Goal: Register for event/course

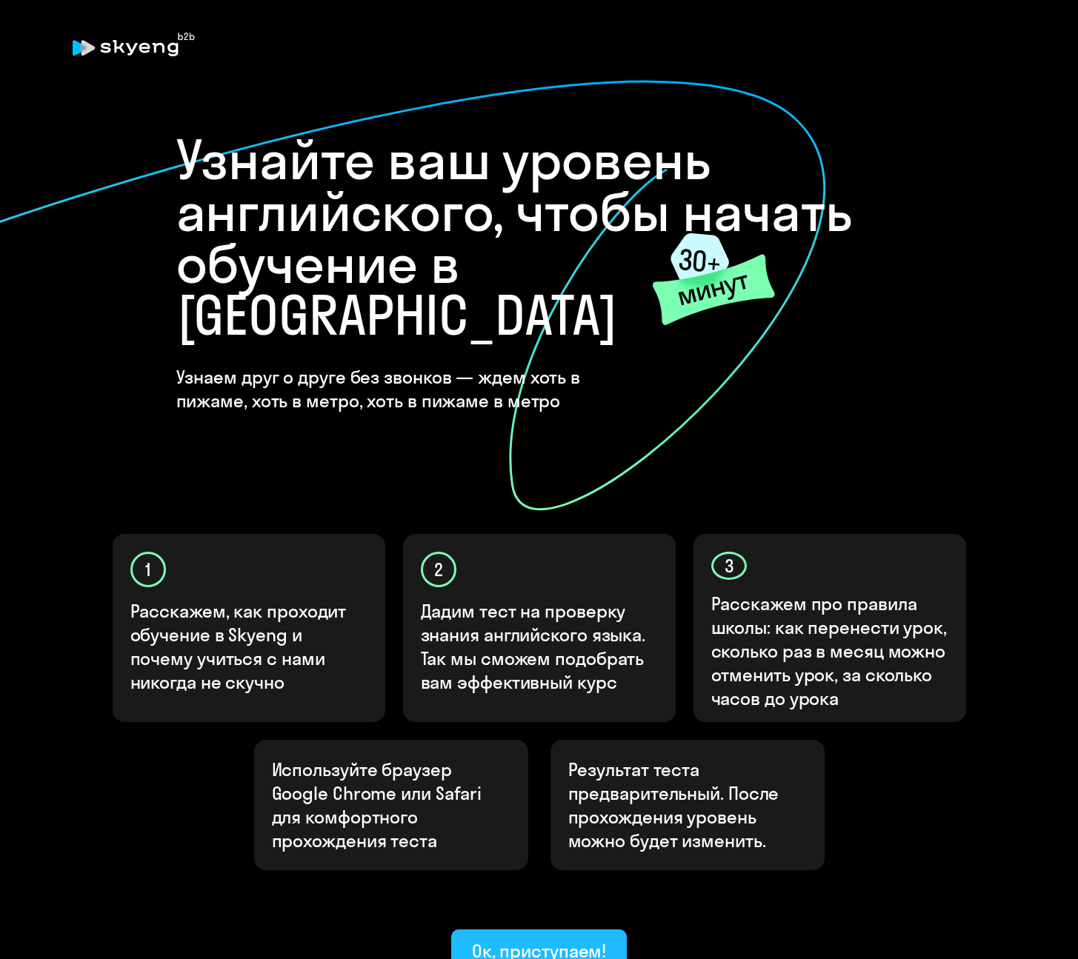
click at [546, 698] on div "Ок, приступаем!" at bounding box center [539, 951] width 135 height 24
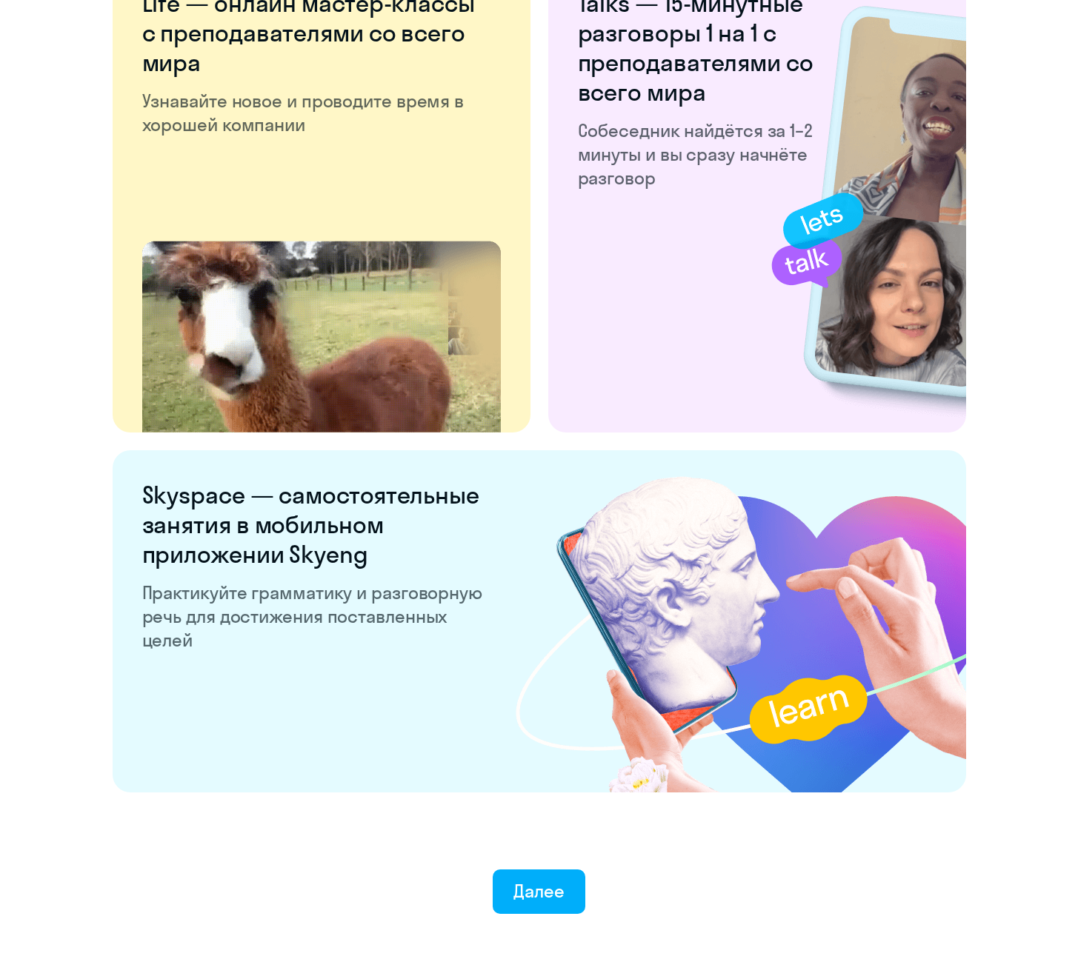
scroll to position [2475, 0]
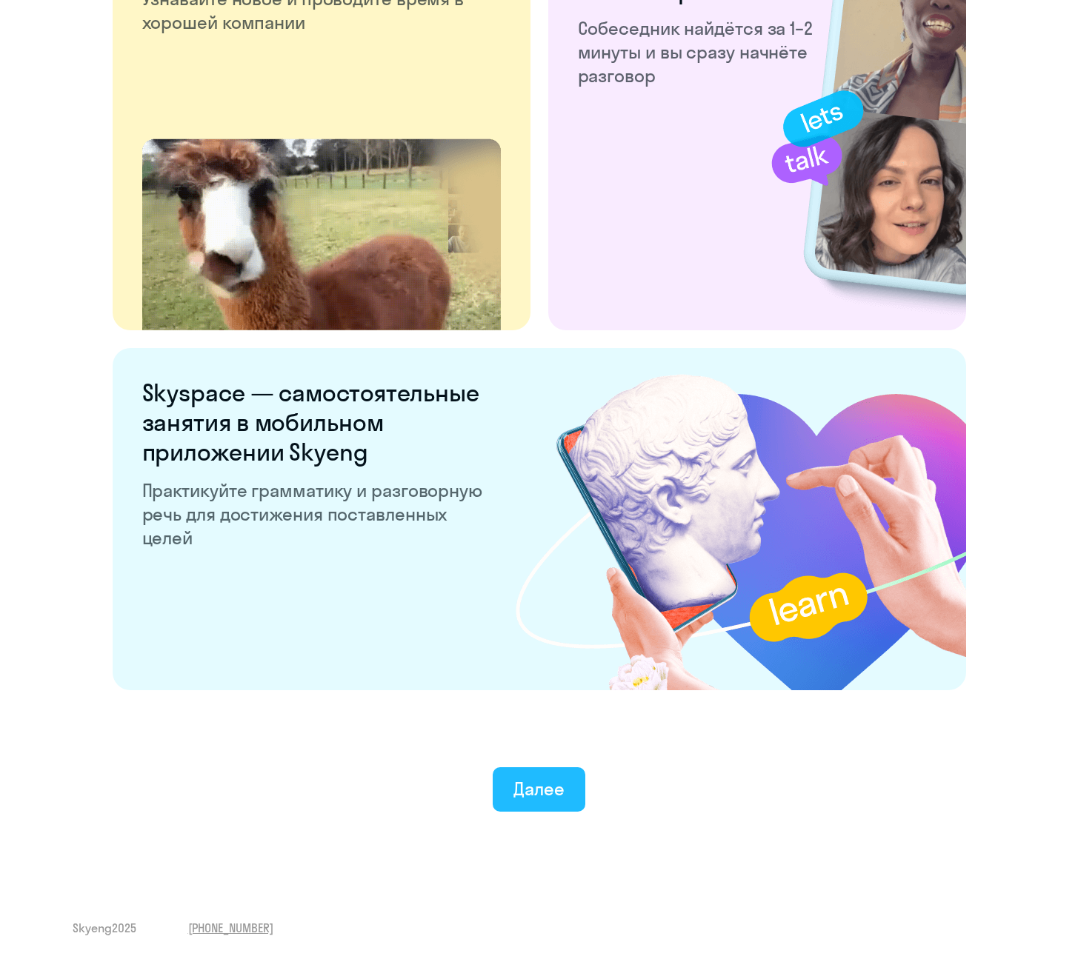
click at [562, 698] on div "Далее" at bounding box center [538, 789] width 51 height 24
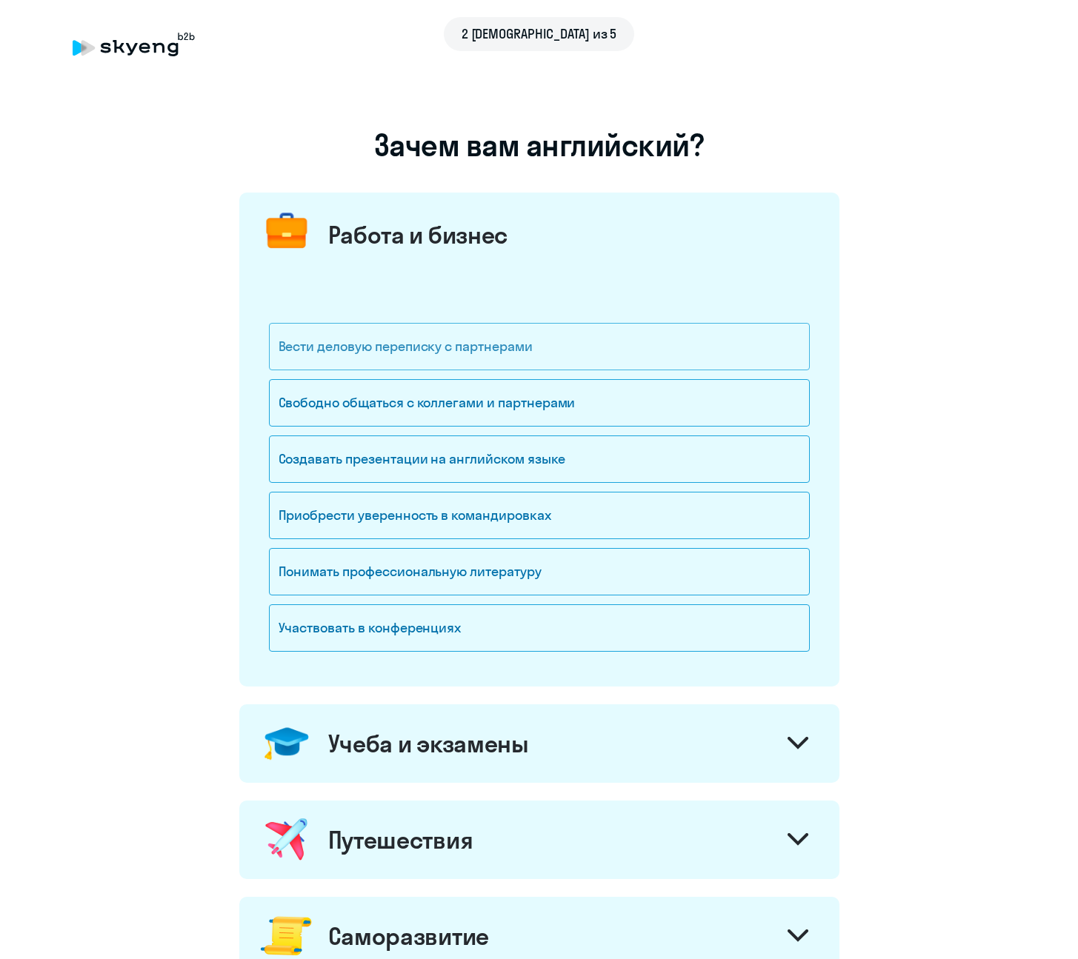
click at [550, 352] on div "Вести деловую переписку с партнерами" at bounding box center [539, 346] width 541 height 47
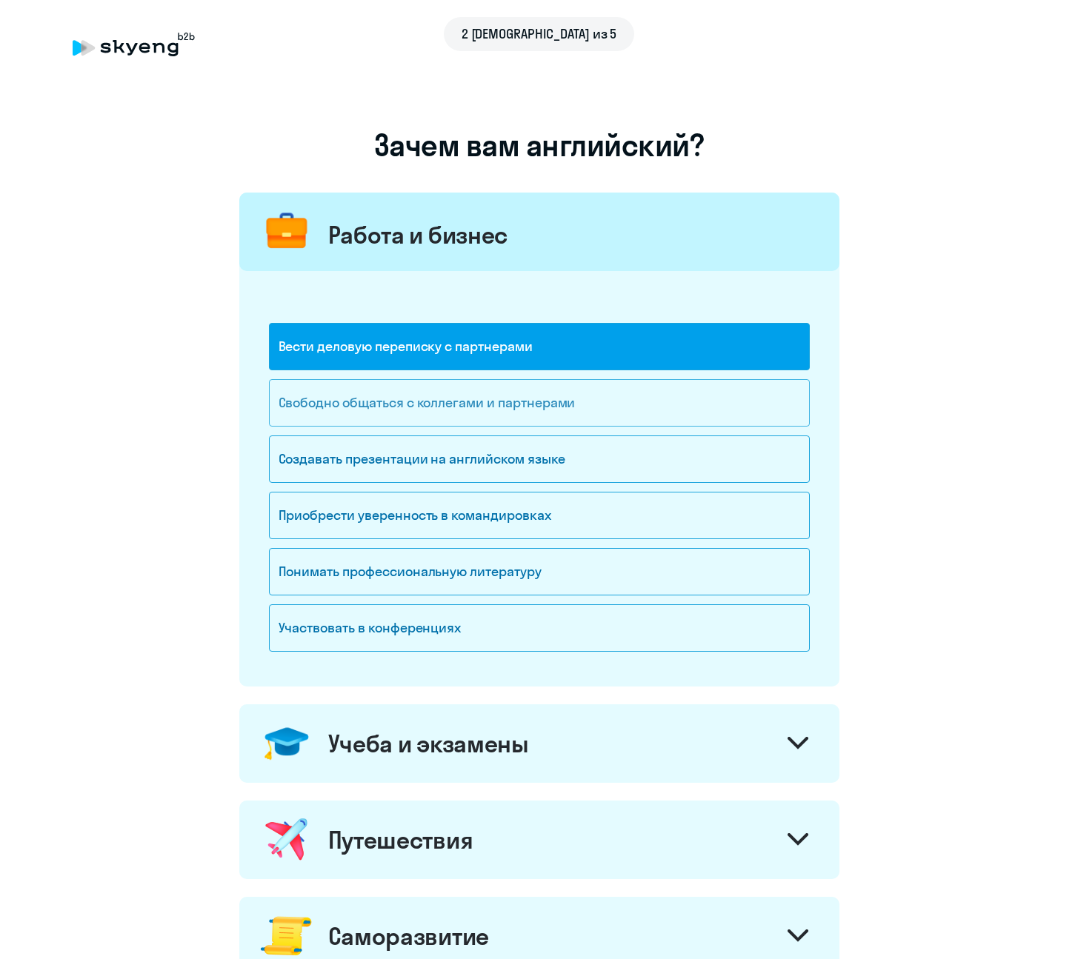
click at [538, 407] on div "Свободно общаться с коллегами и партнерами" at bounding box center [539, 402] width 541 height 47
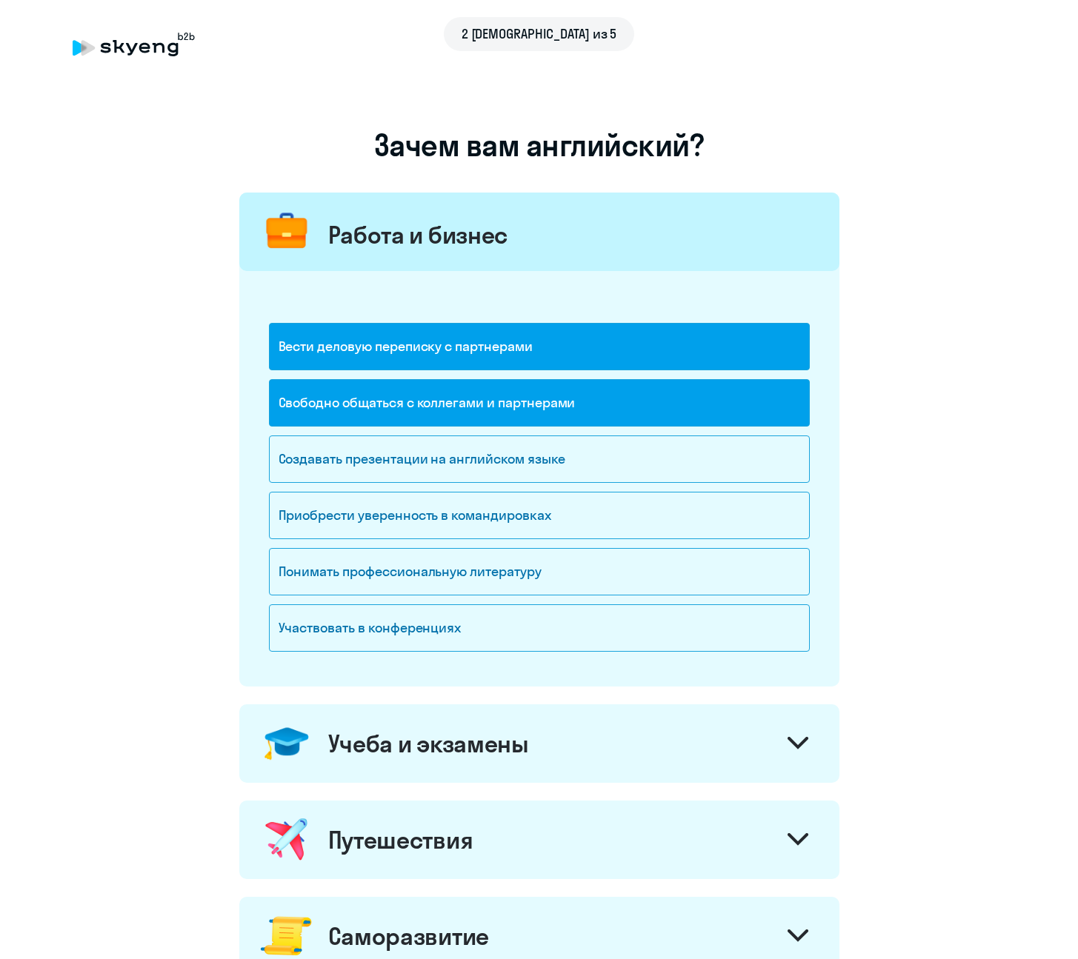
click at [539, 347] on div "Вести деловую переписку с партнерами" at bounding box center [539, 346] width 541 height 47
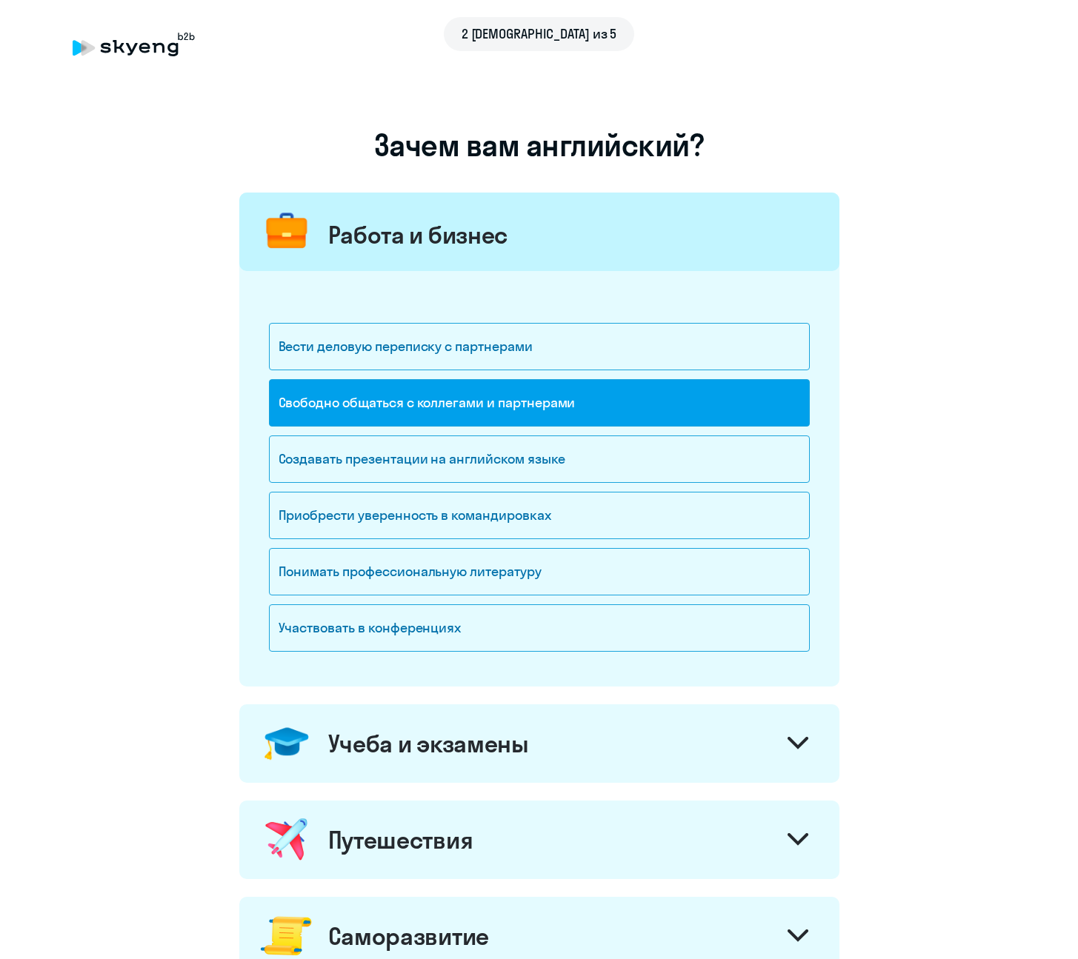
click at [538, 395] on div "Свободно общаться с коллегами и партнерами" at bounding box center [539, 402] width 541 height 47
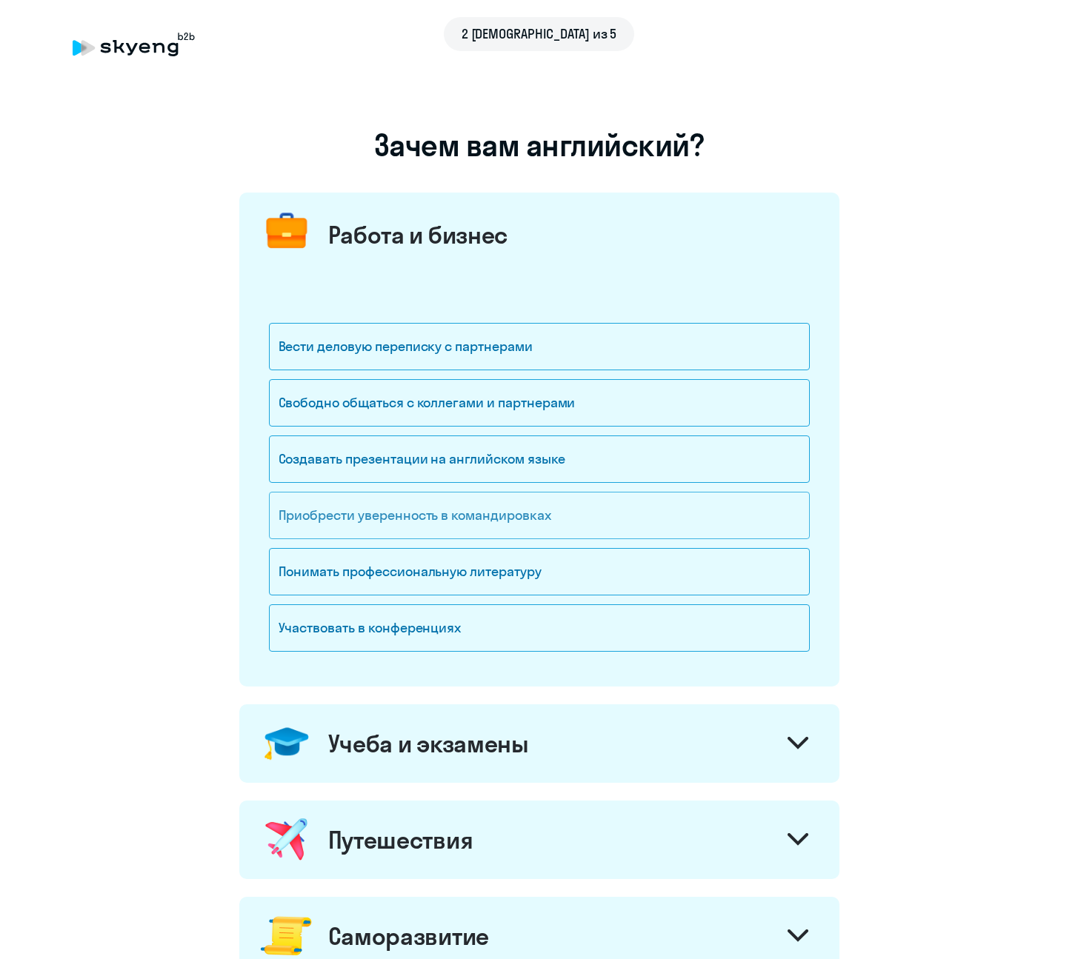
click at [520, 505] on div "Приобрести уверенность в командировках" at bounding box center [539, 515] width 541 height 47
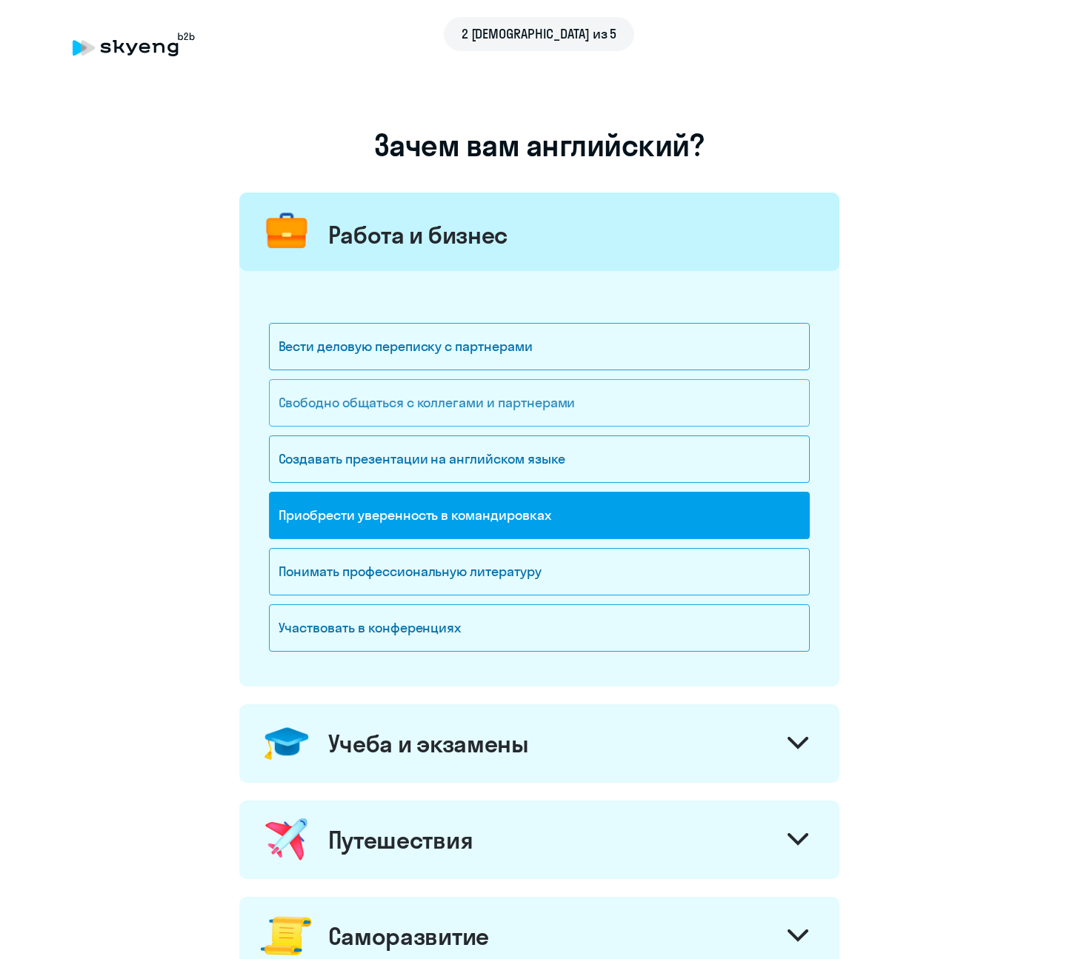
click at [503, 421] on div "Свободно общаться с коллегами и партнерами" at bounding box center [539, 402] width 541 height 47
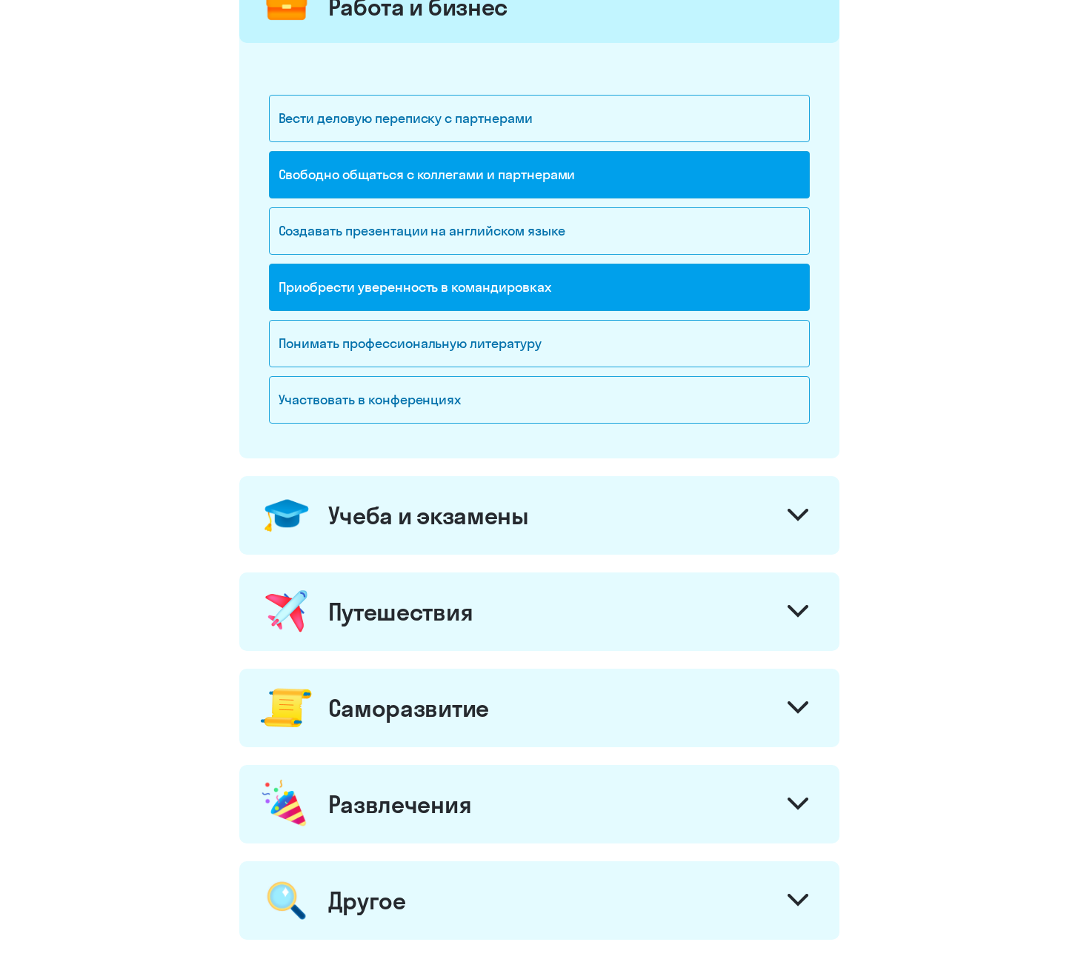
scroll to position [304, 0]
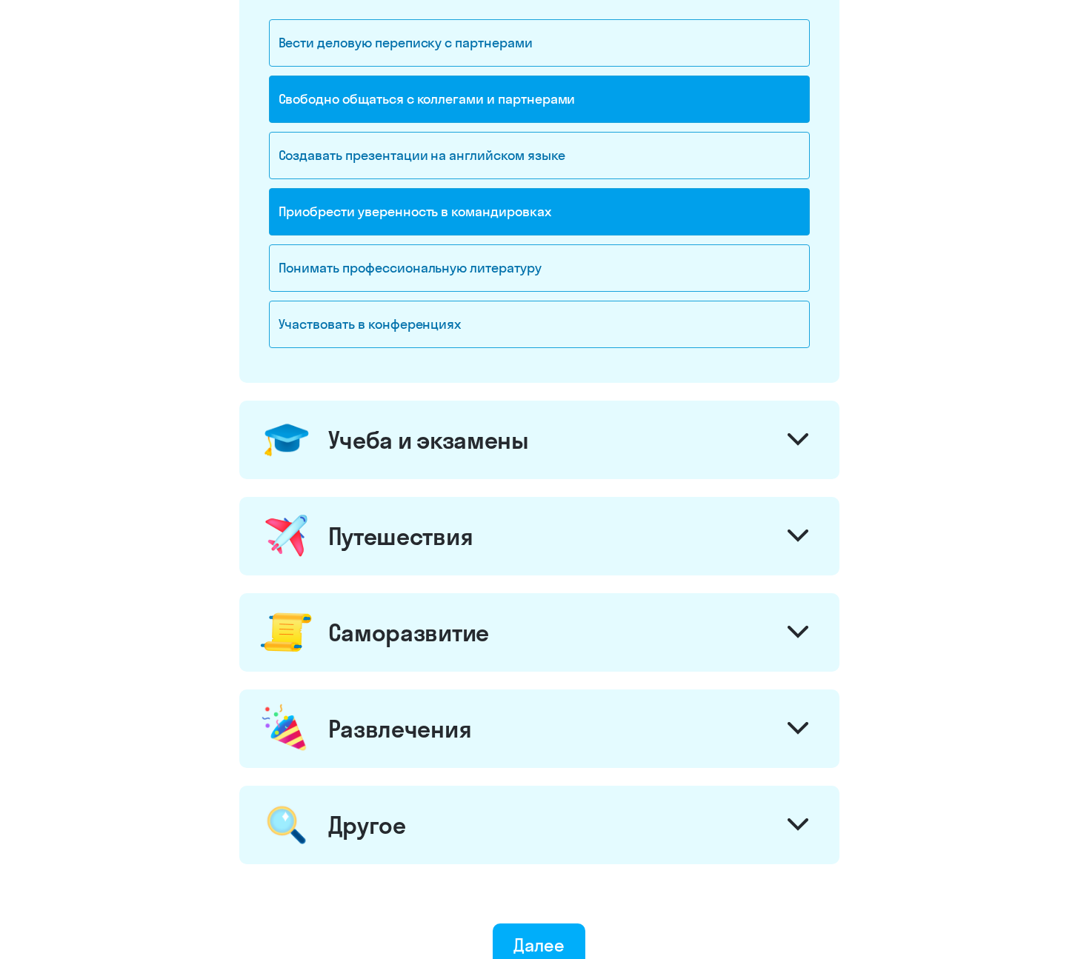
click at [778, 529] on div "Путешествия" at bounding box center [539, 536] width 600 height 79
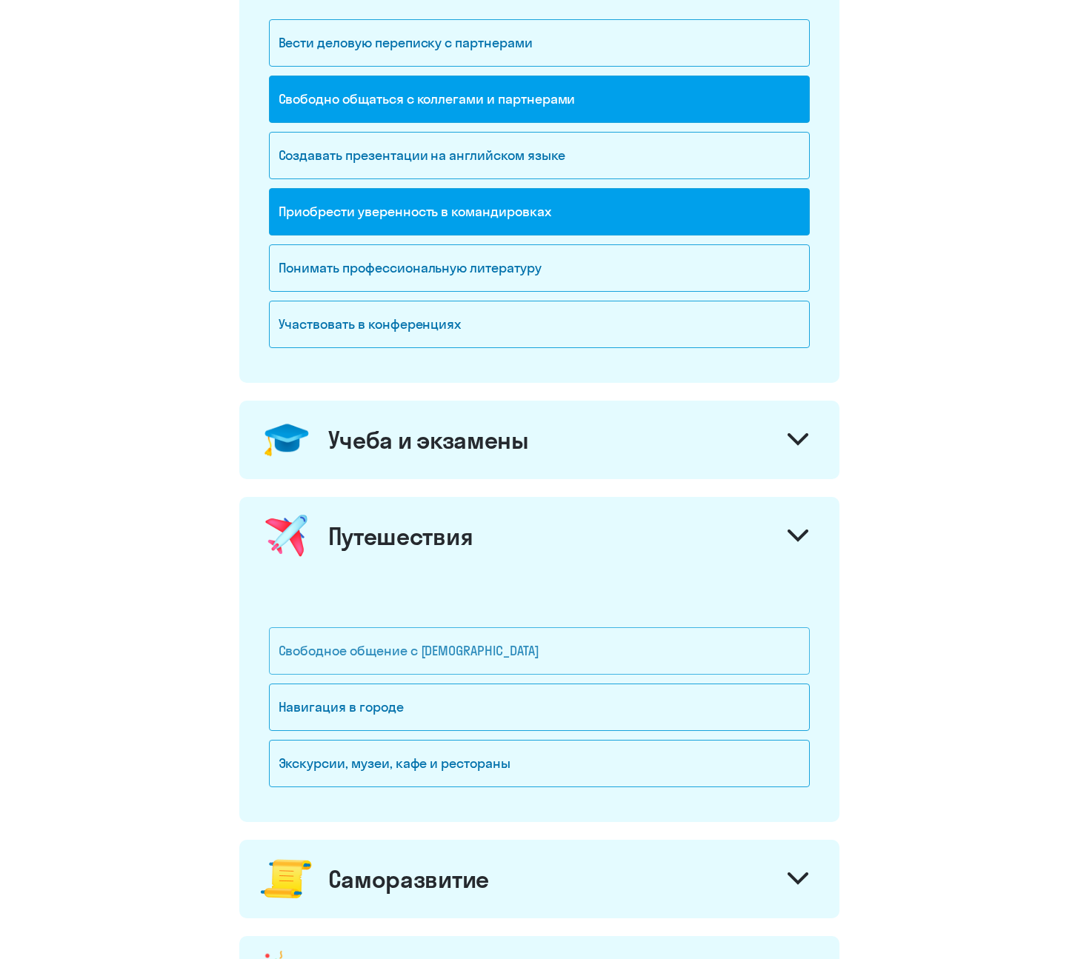
click at [713, 639] on div "Свободное общение с иностранцами" at bounding box center [539, 651] width 541 height 47
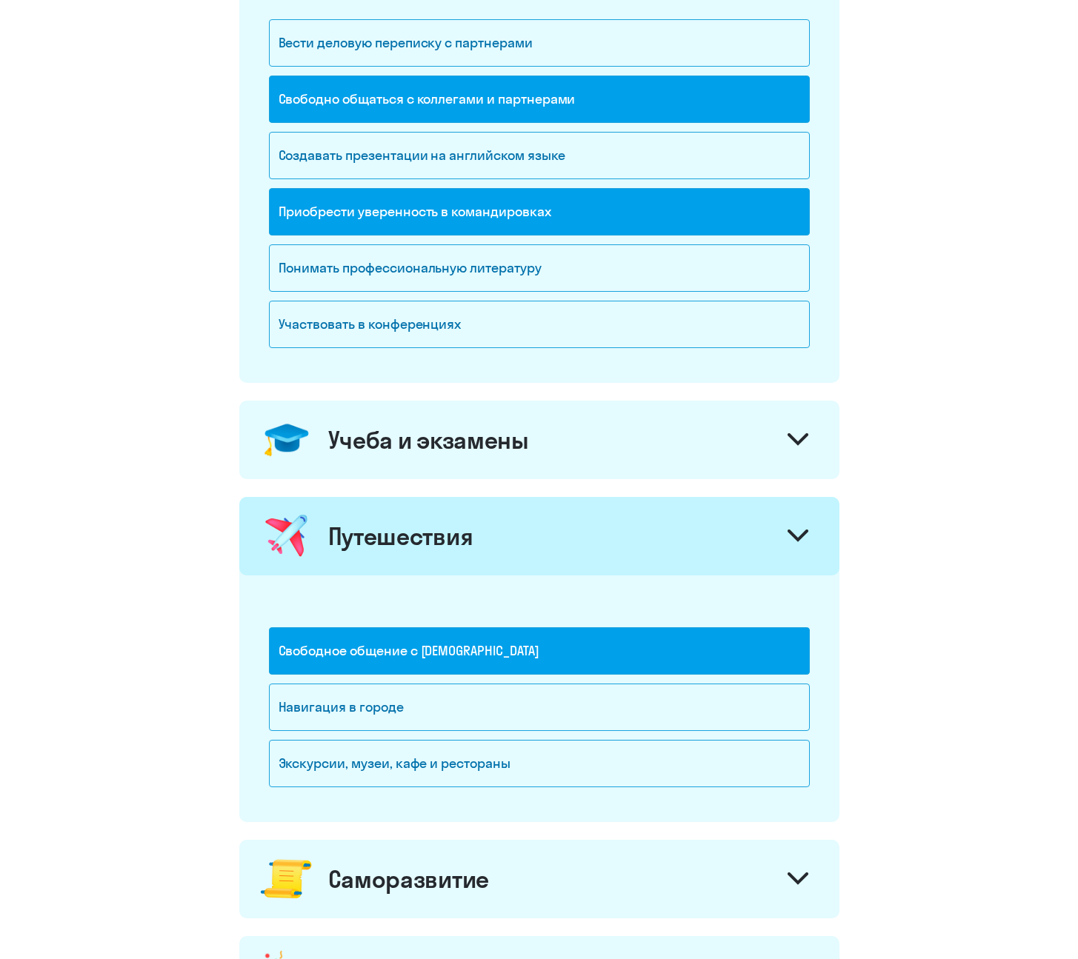
click at [690, 455] on div "Учеба и экзамены" at bounding box center [539, 440] width 600 height 79
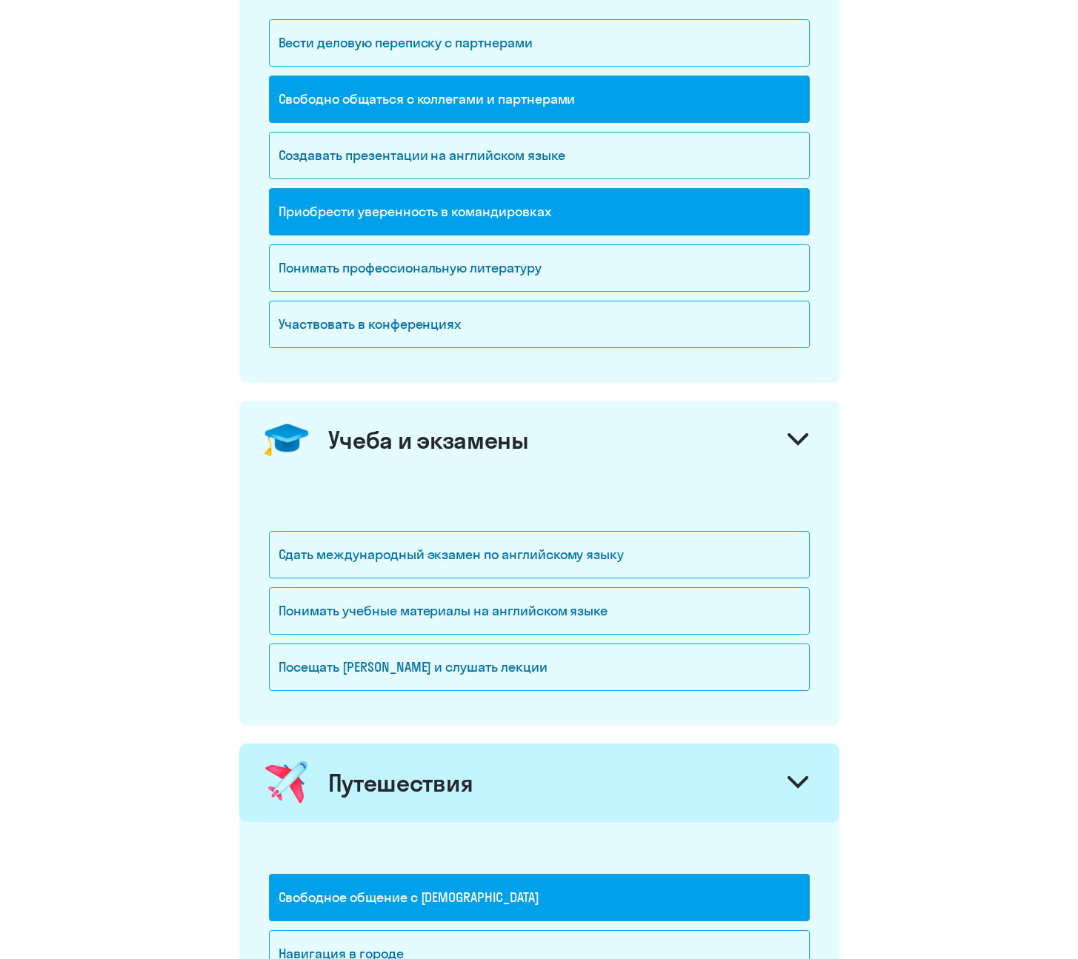
click at [690, 455] on div "Учеба и экзамены" at bounding box center [539, 440] width 600 height 79
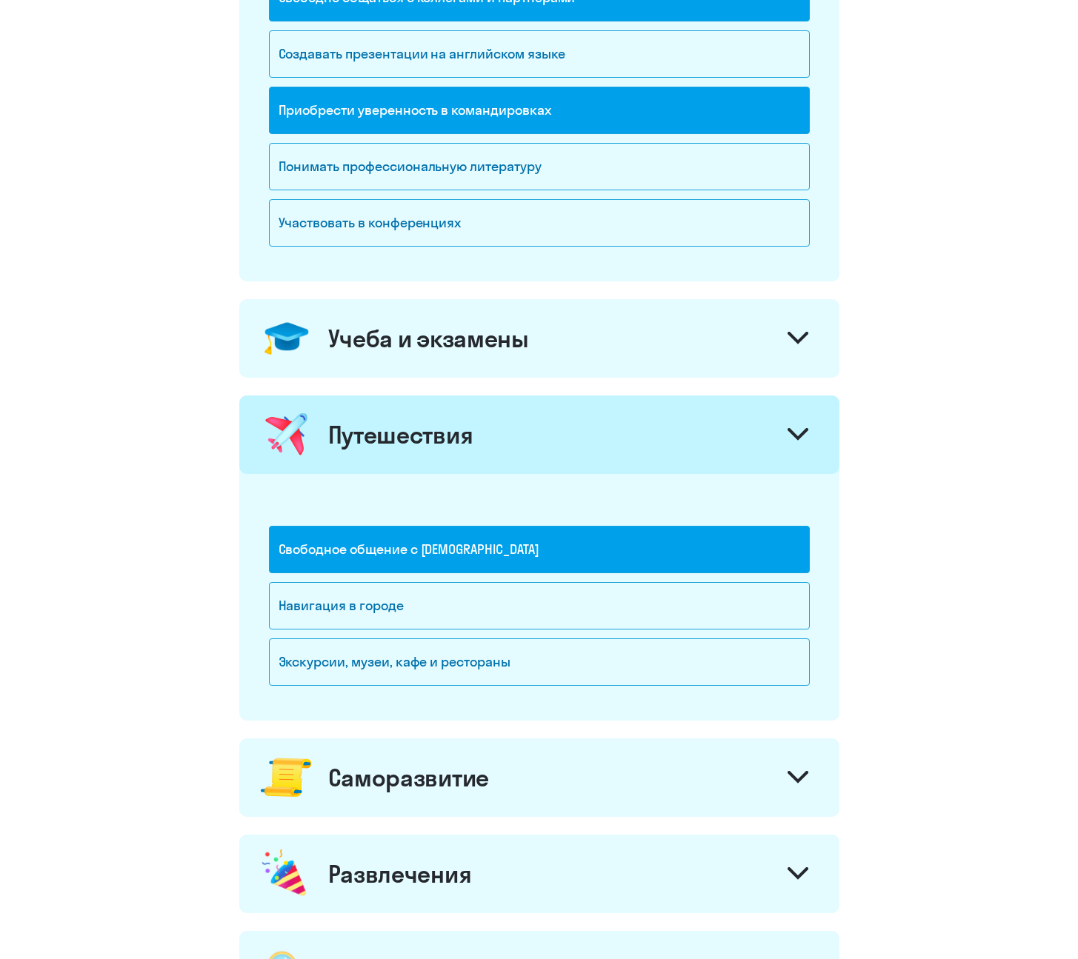
scroll to position [557, 0]
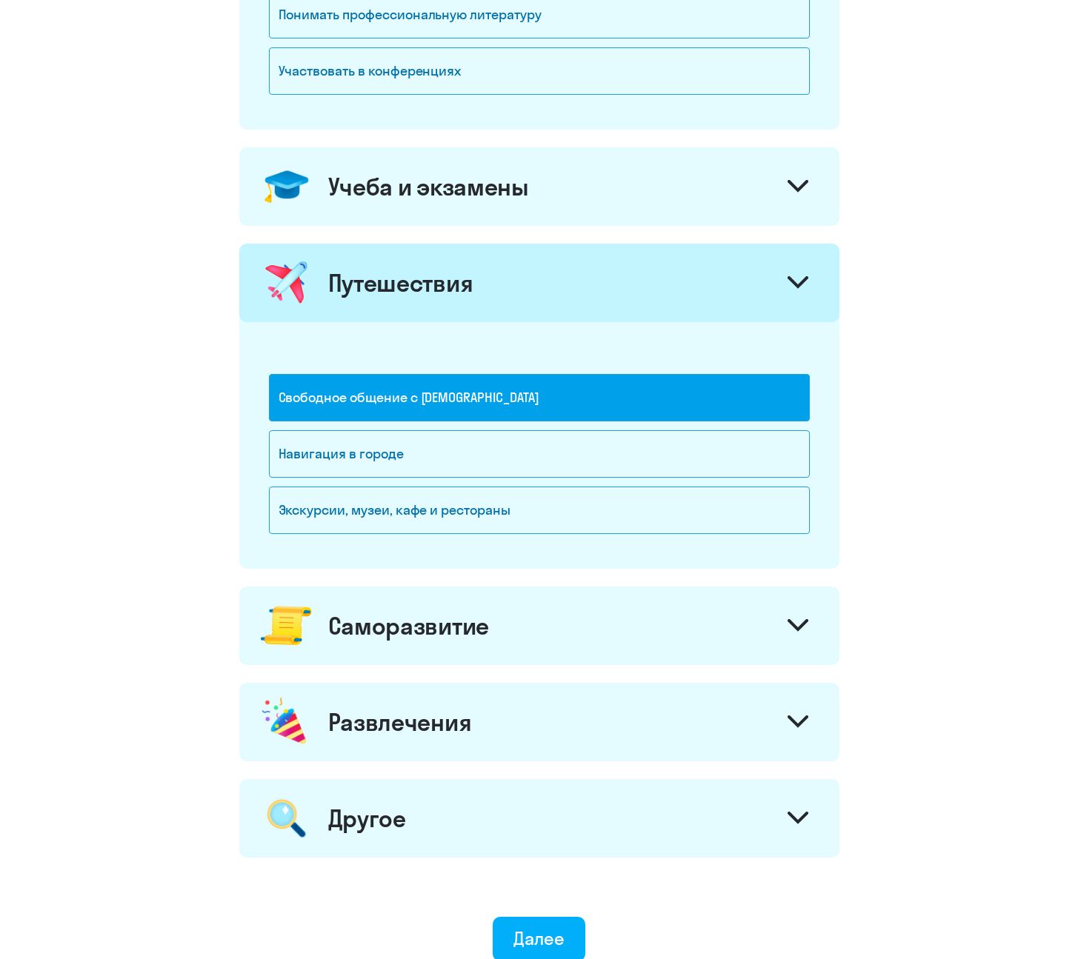
click at [661, 596] on div "Саморазвитие" at bounding box center [539, 626] width 600 height 79
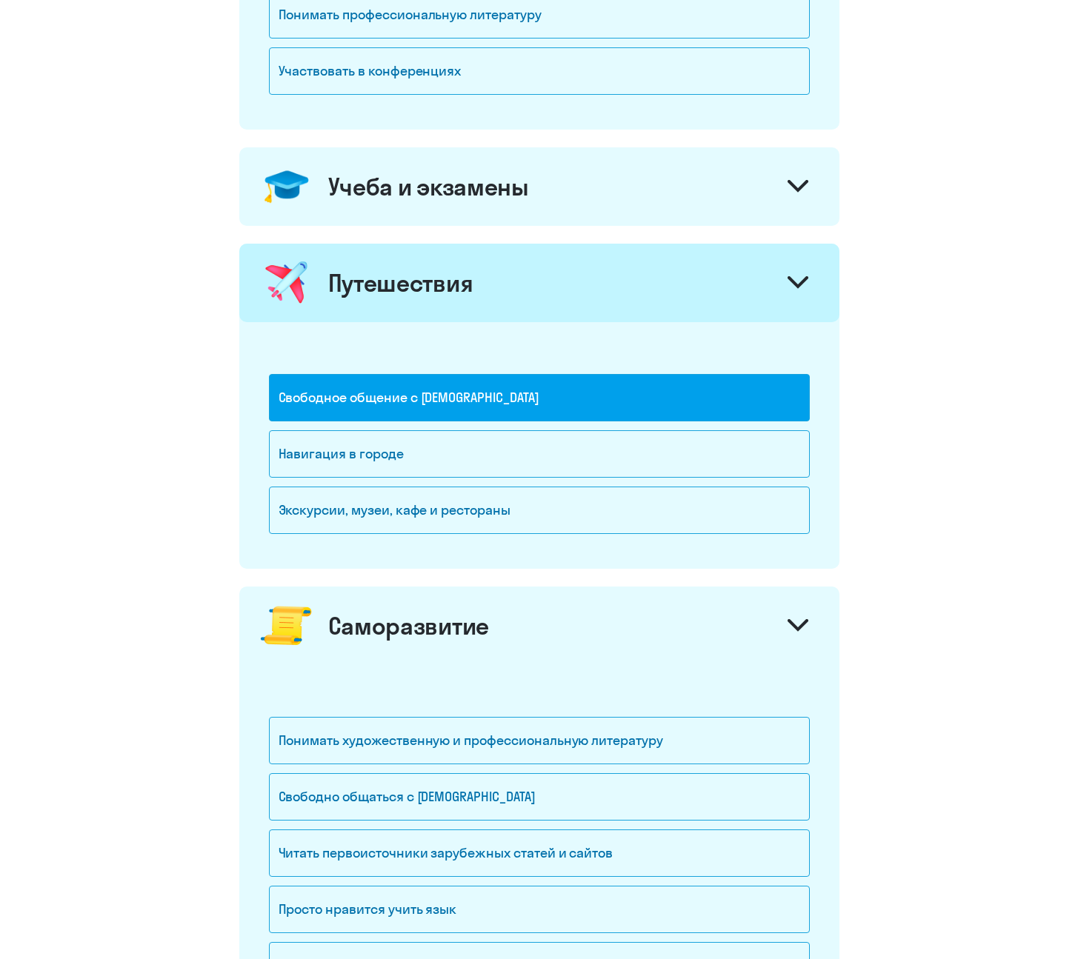
scroll to position [763, 0]
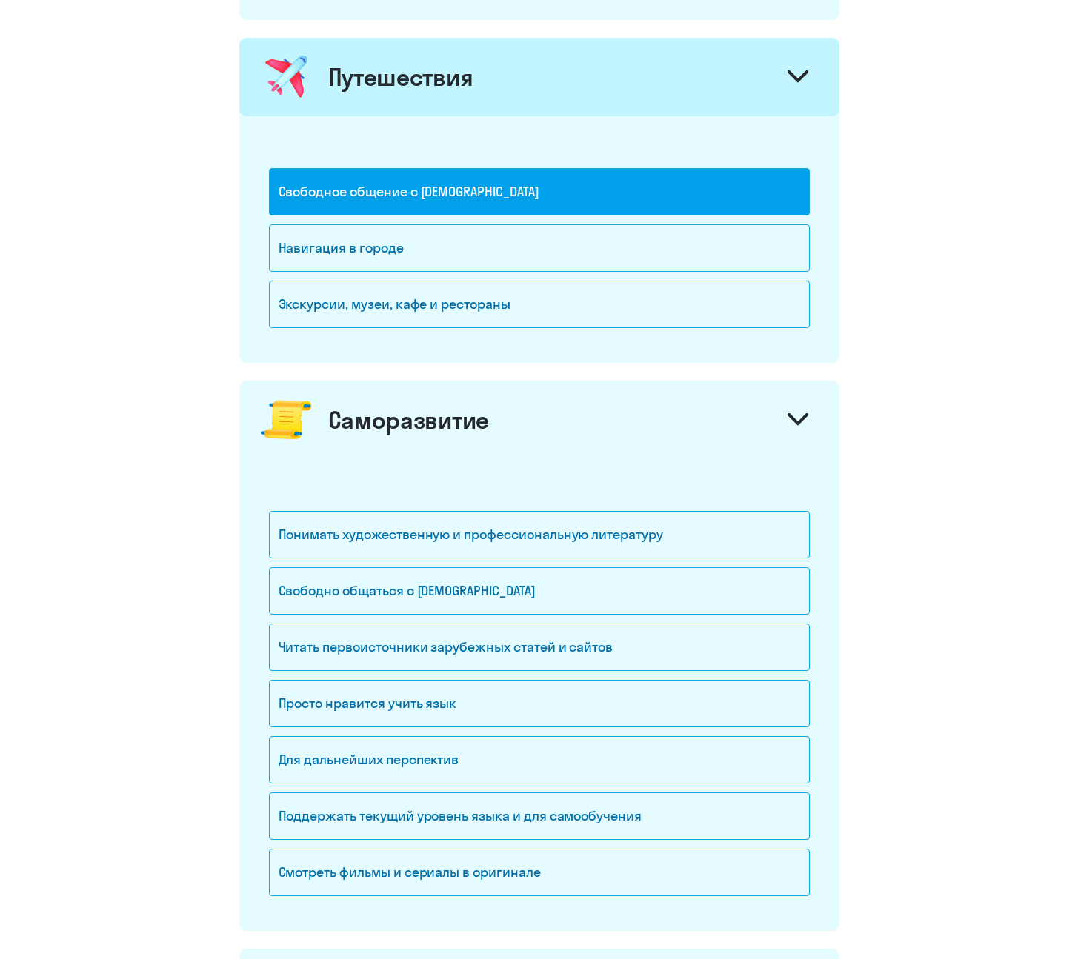
click at [661, 596] on div "Свободно общаться с иностранцами" at bounding box center [539, 591] width 541 height 47
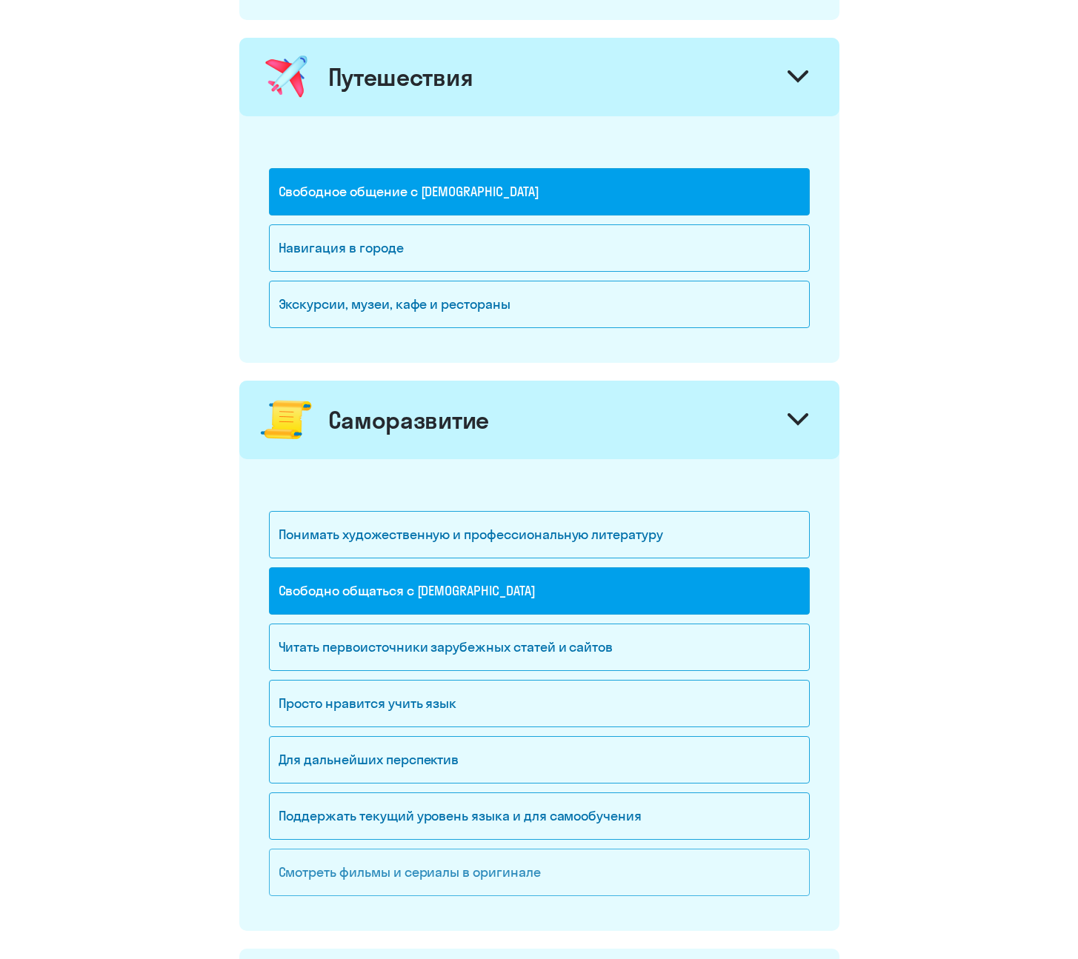
click at [493, 698] on div "Смотреть фильмы и сериалы в оригинале" at bounding box center [539, 872] width 541 height 47
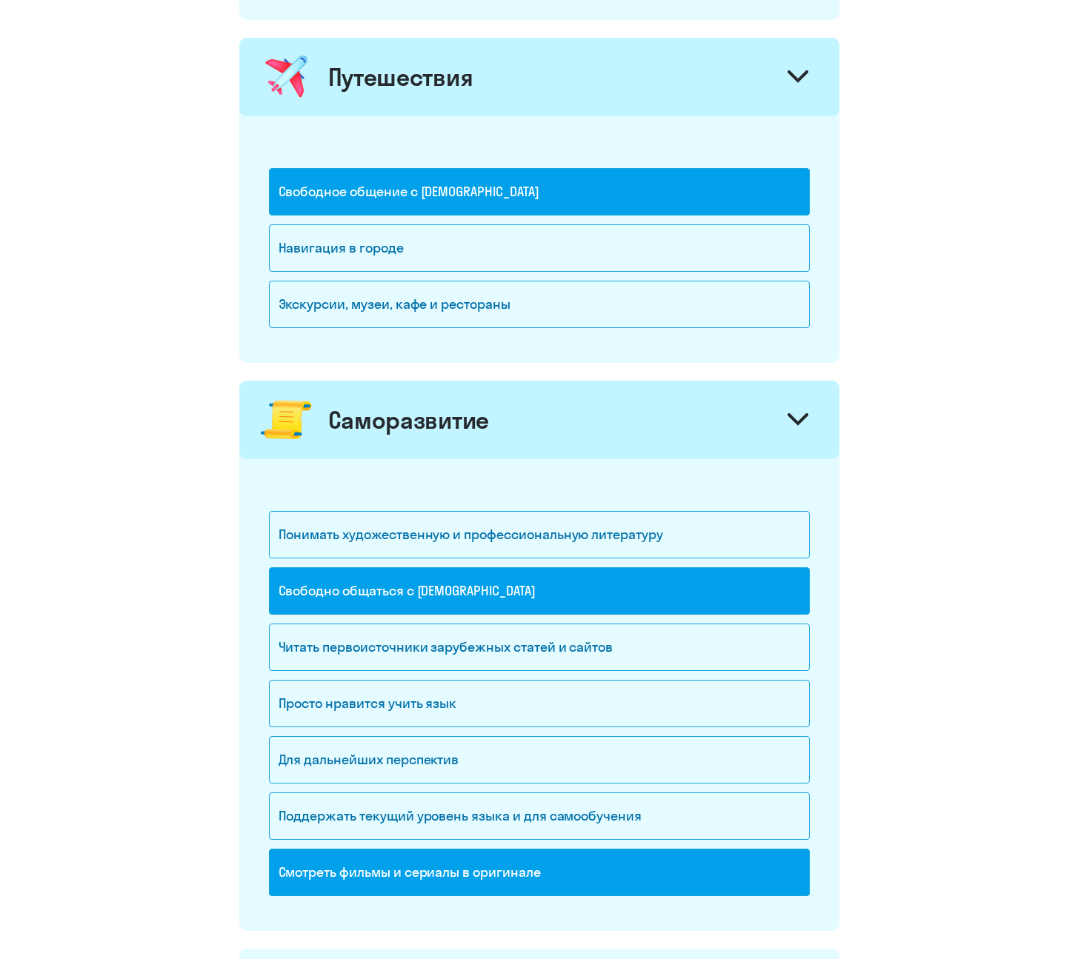
click at [550, 441] on div "Саморазвитие" at bounding box center [539, 420] width 600 height 79
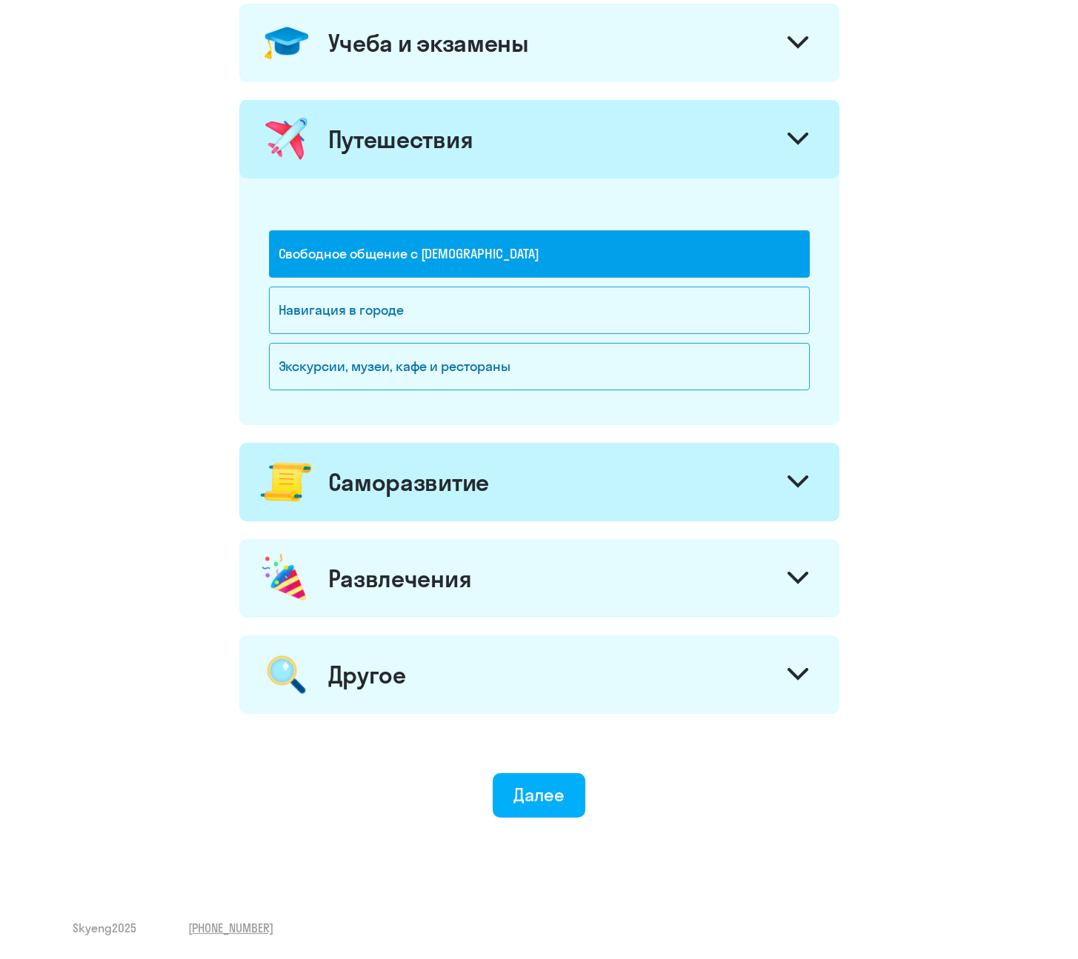
click at [503, 576] on div "Развлечения" at bounding box center [539, 578] width 600 height 79
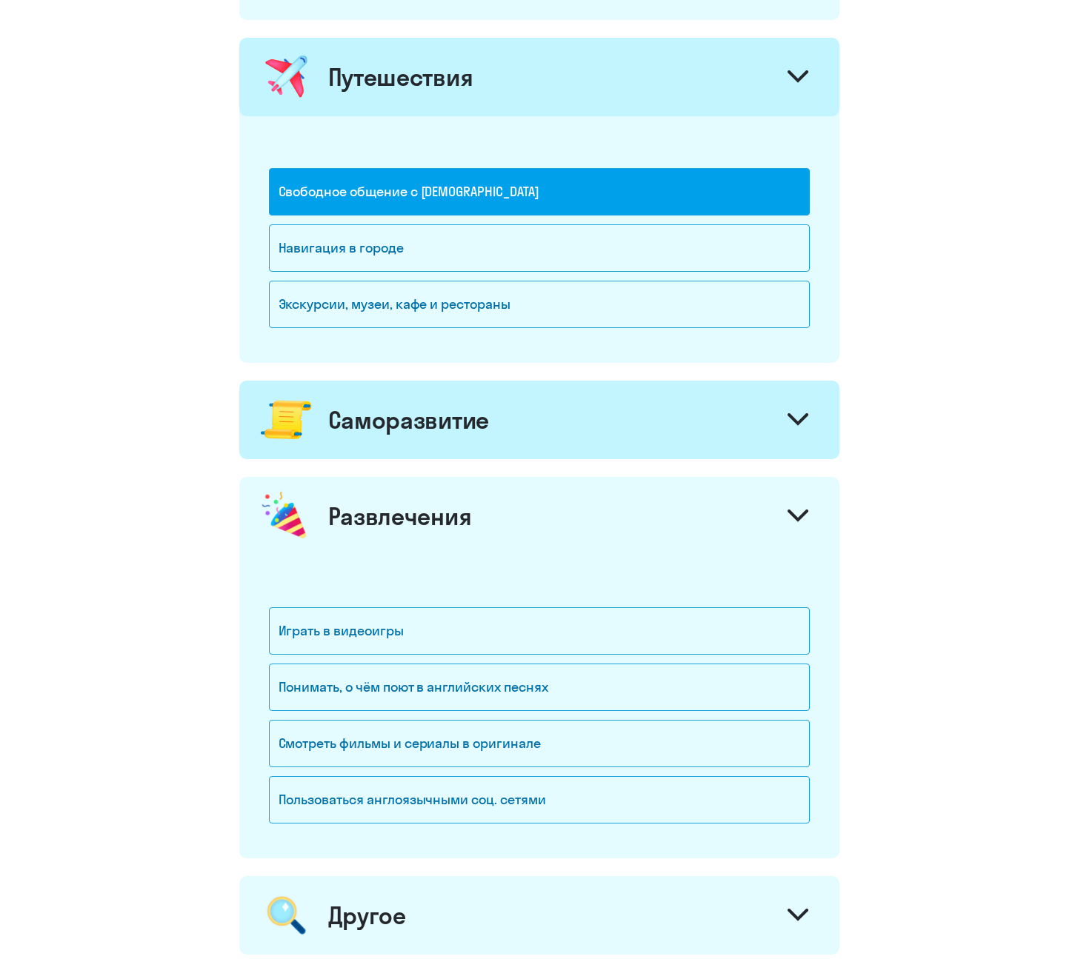
click at [490, 506] on div "Развлечения" at bounding box center [539, 516] width 600 height 79
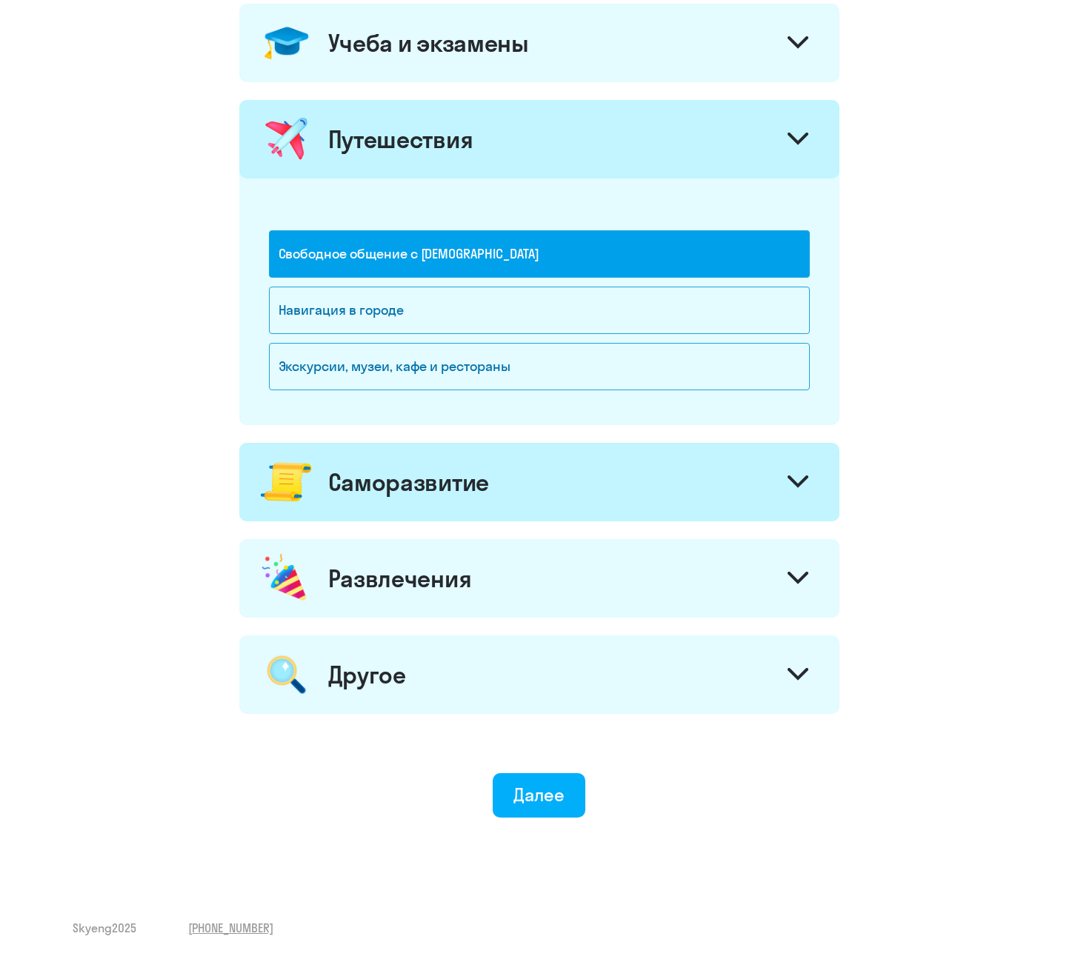
scroll to position [701, 0]
click at [474, 679] on div "Другое" at bounding box center [539, 675] width 600 height 79
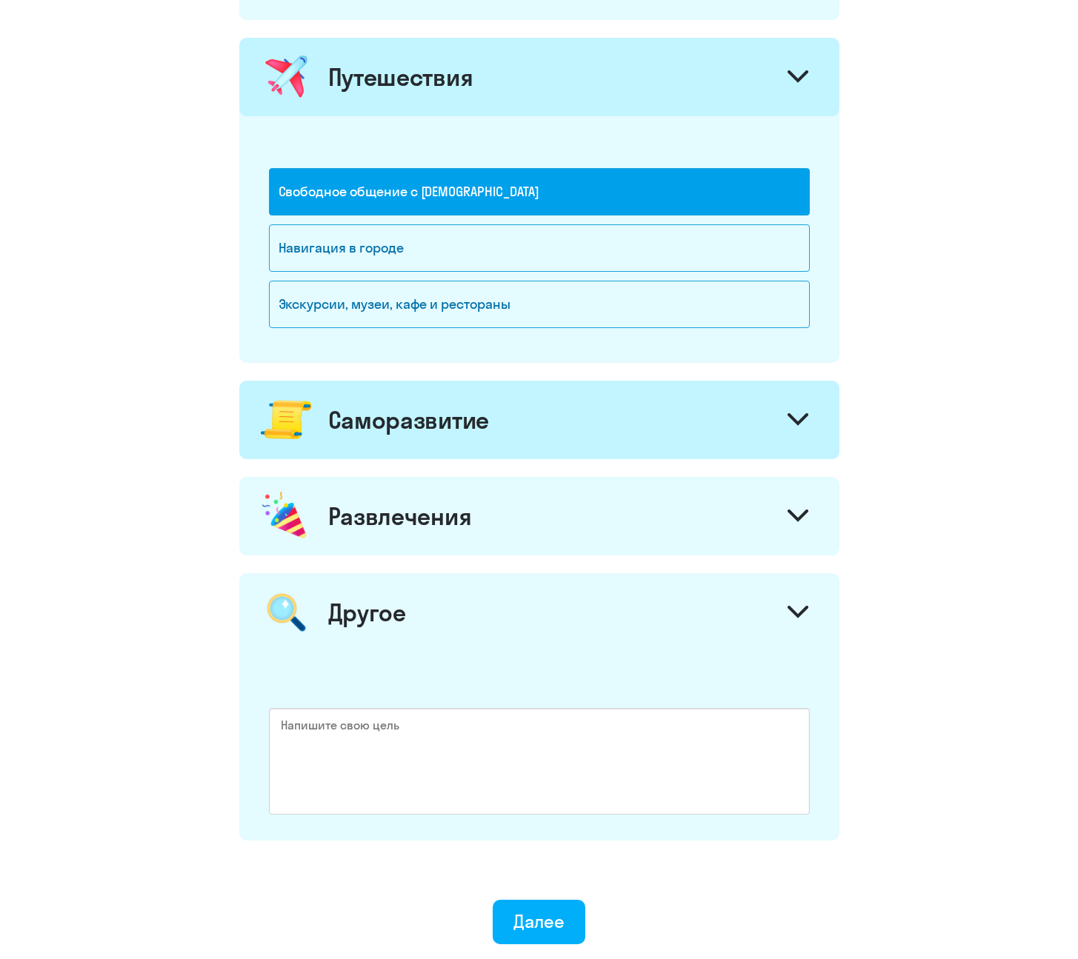
click at [473, 648] on div "Другое" at bounding box center [539, 612] width 600 height 79
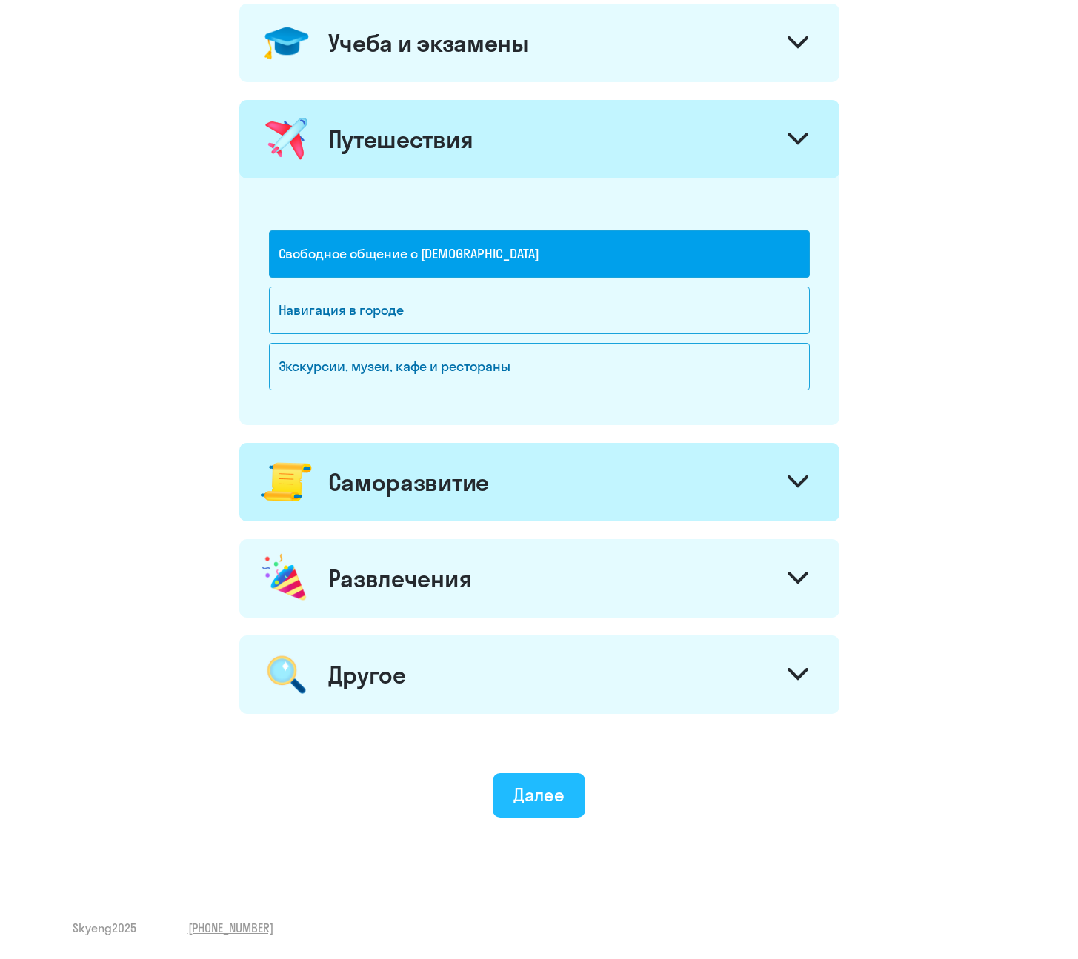
click at [536, 698] on div "Далее" at bounding box center [538, 795] width 51 height 24
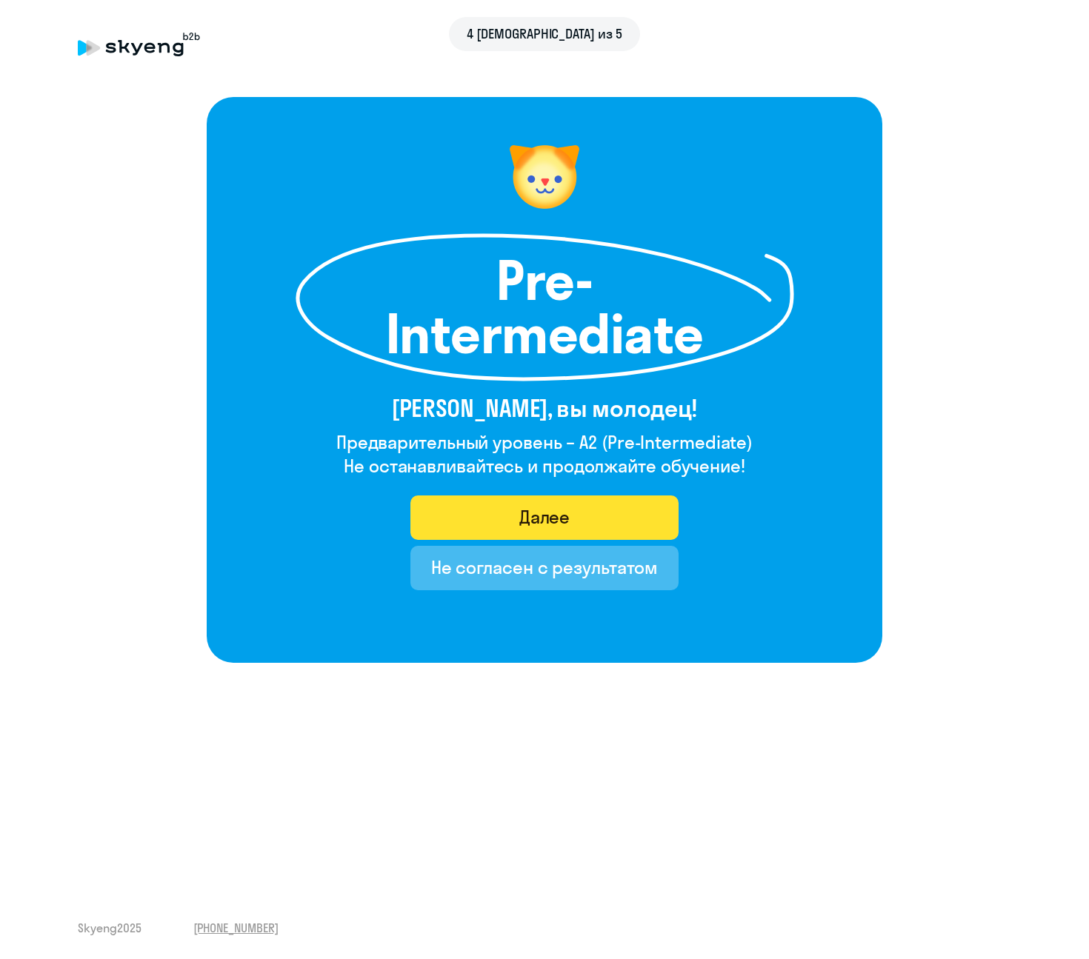
click at [641, 519] on button "Далее" at bounding box center [544, 518] width 269 height 44
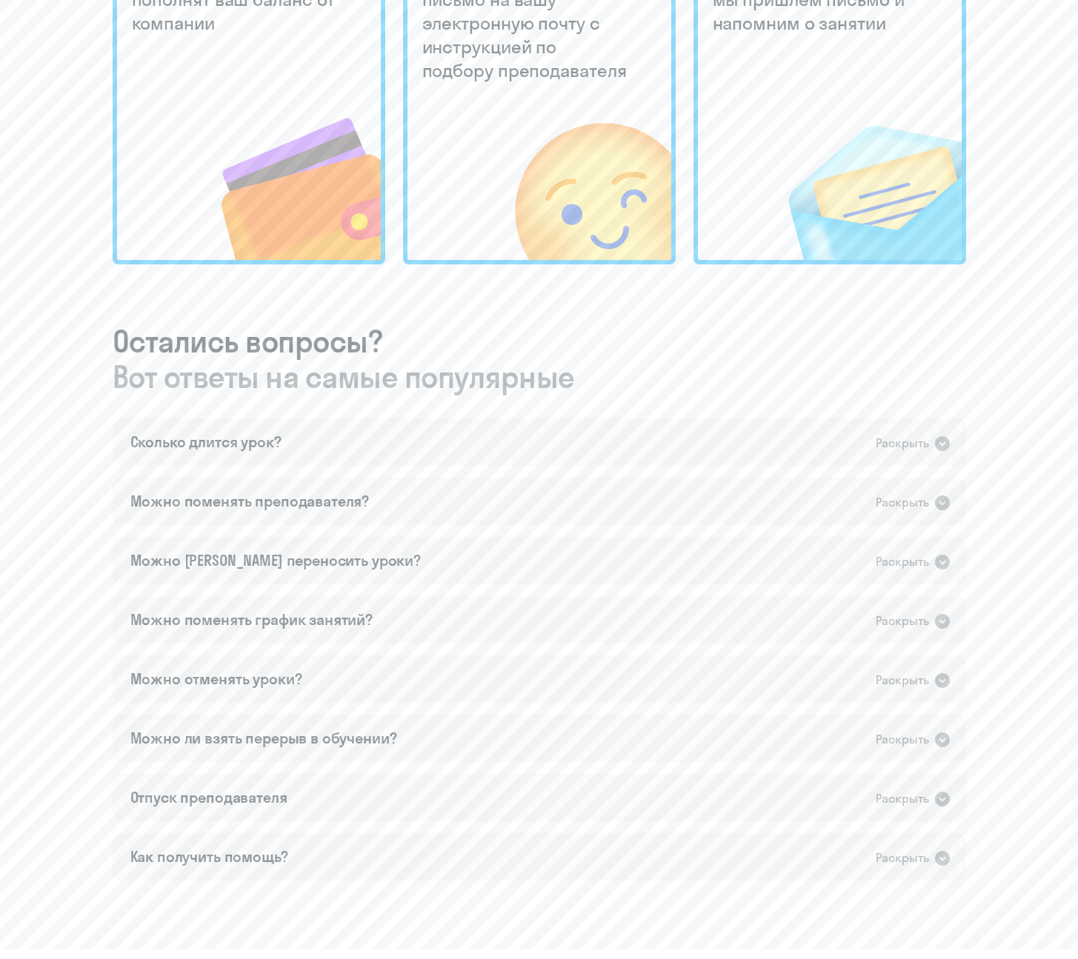
scroll to position [591, 0]
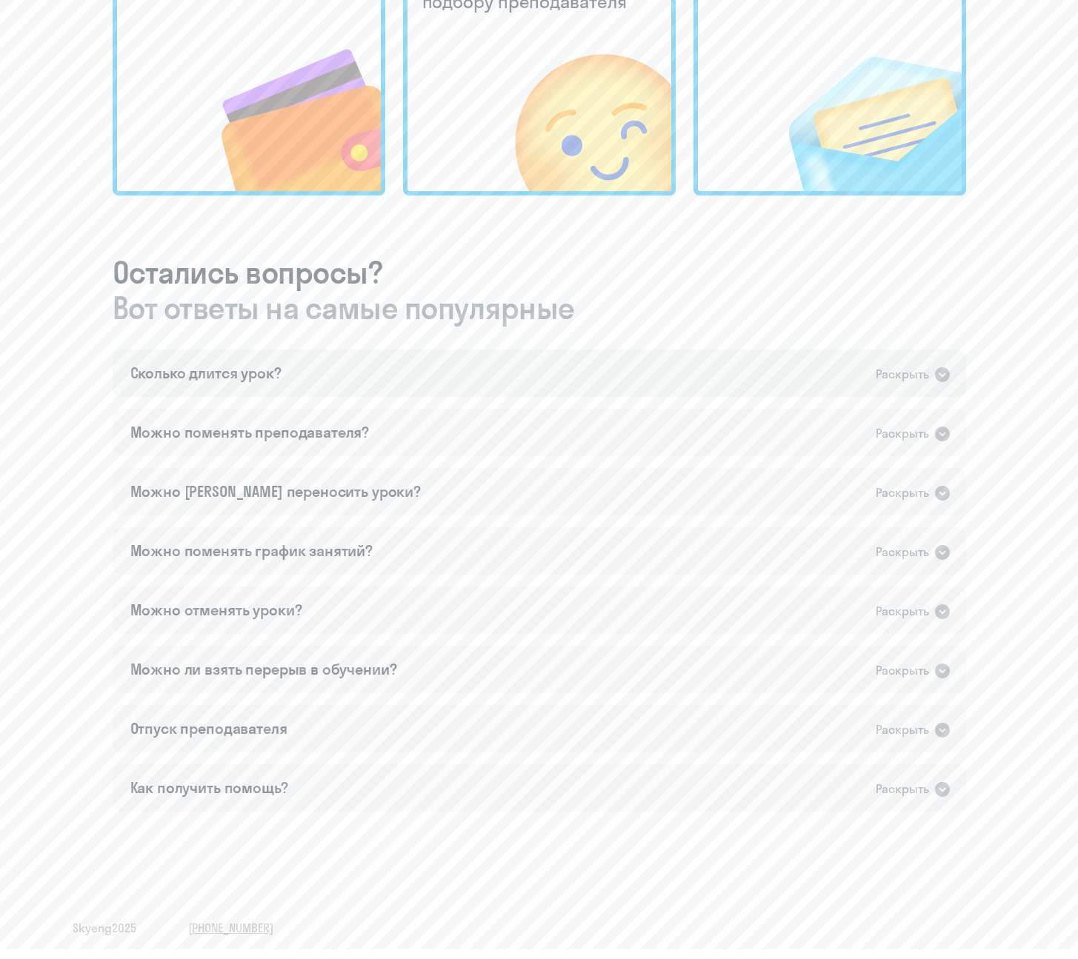
click at [946, 377] on icon at bounding box center [942, 374] width 15 height 15
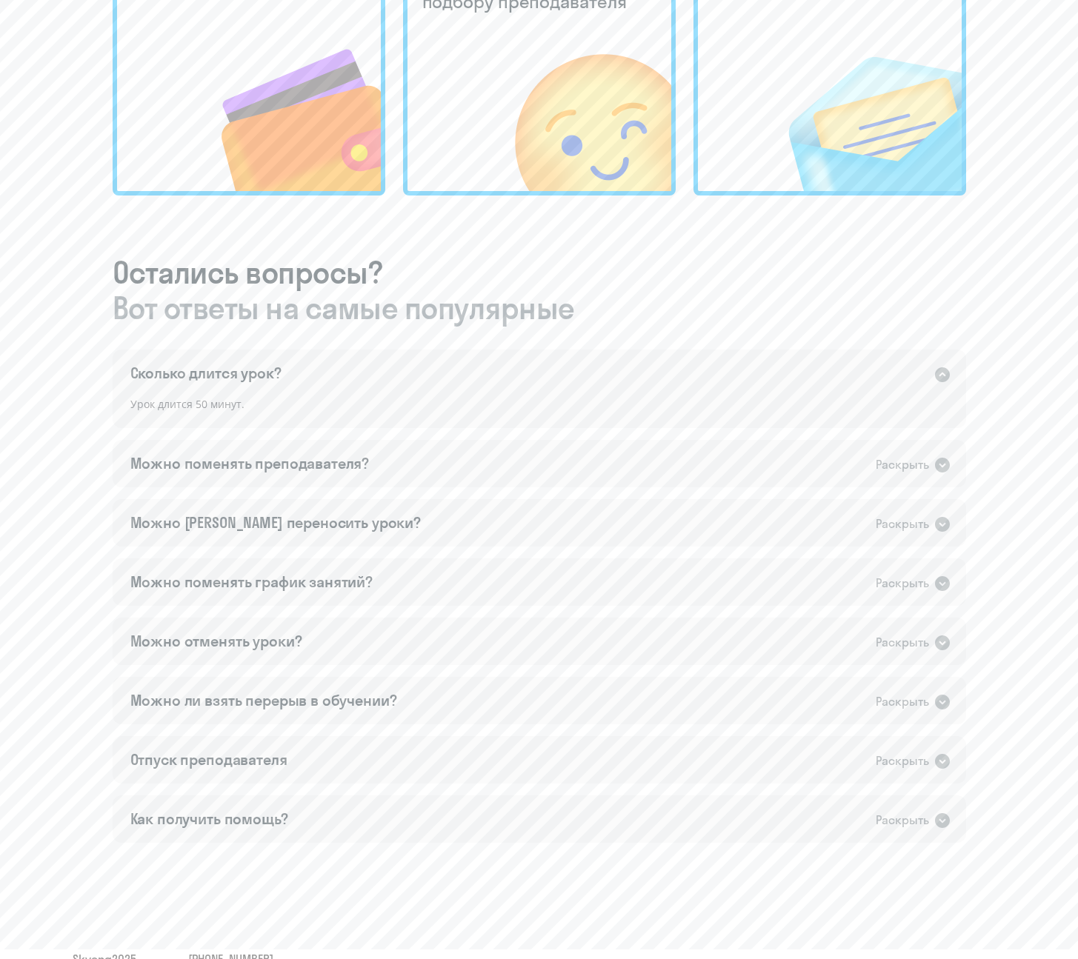
click at [946, 377] on icon at bounding box center [942, 374] width 15 height 15
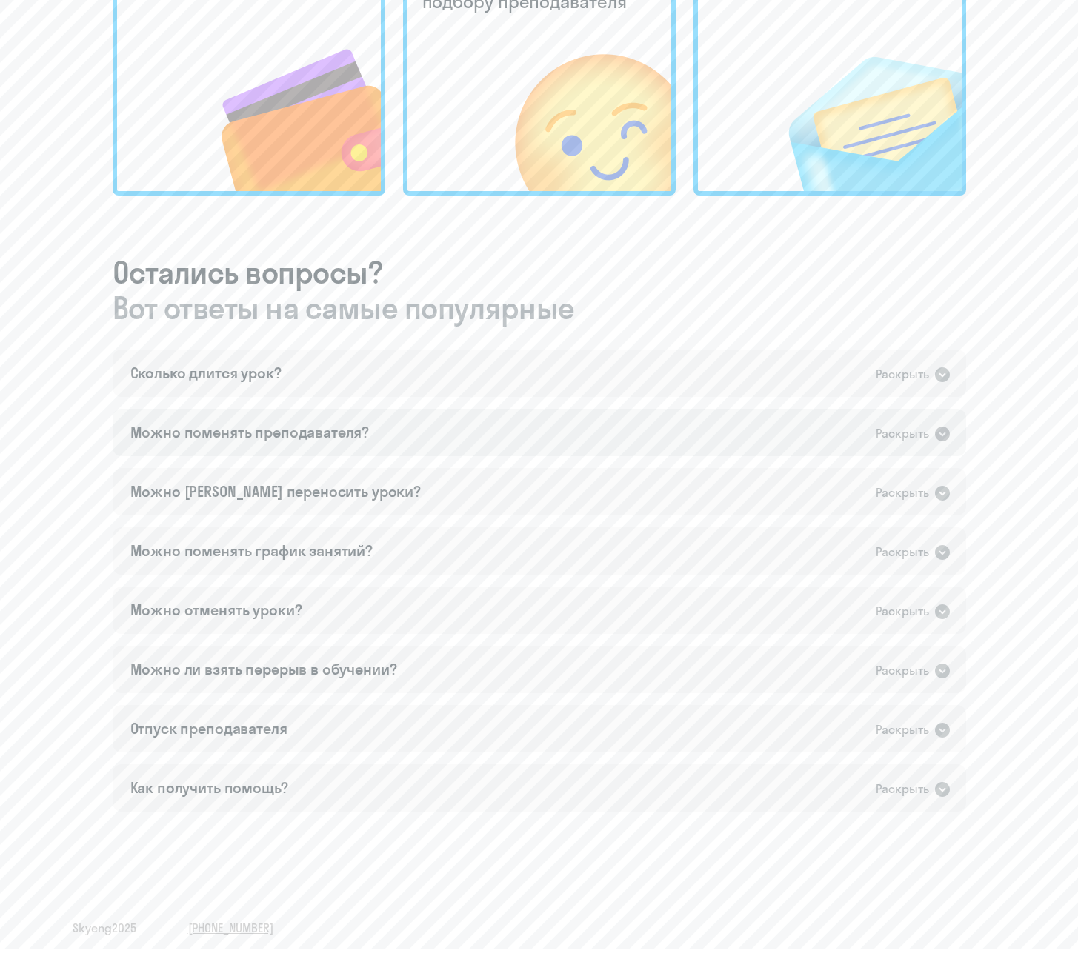
click at [939, 433] on icon at bounding box center [943, 434] width 18 height 18
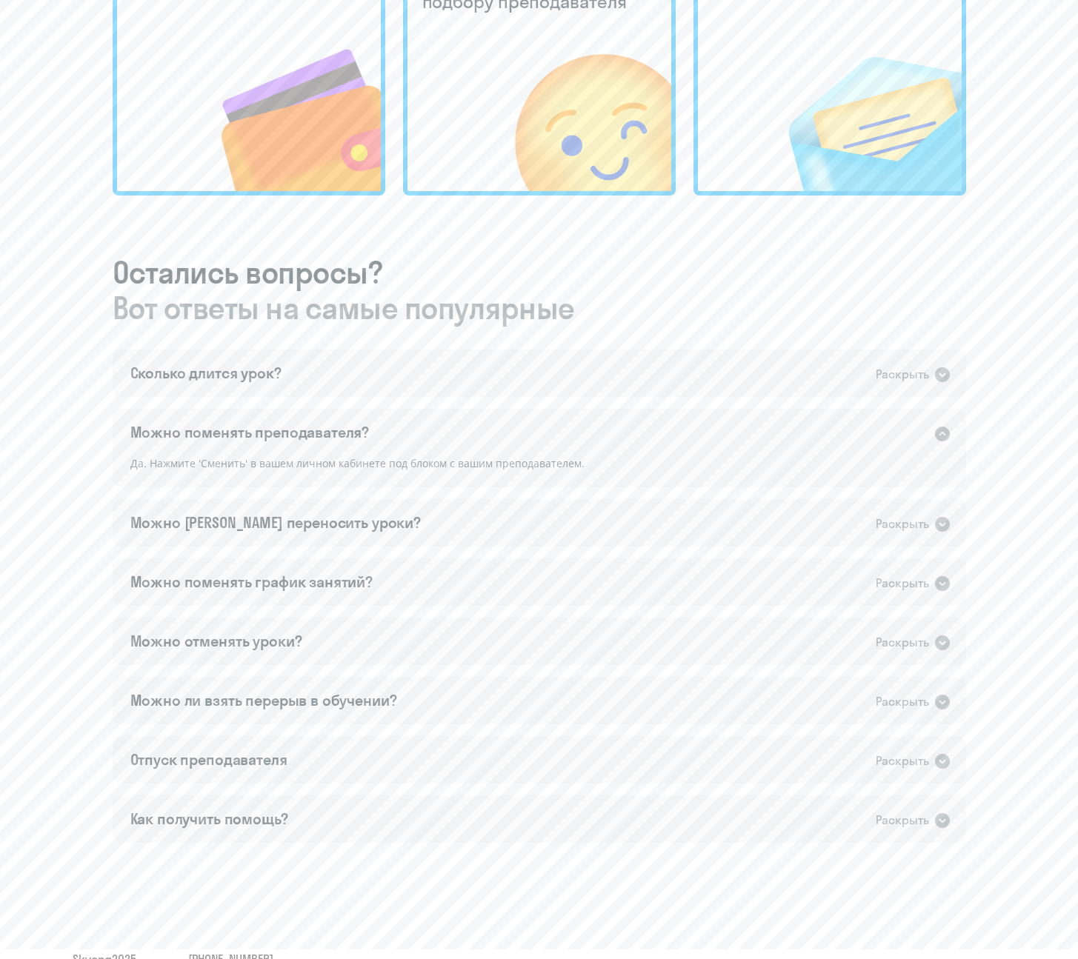
click at [939, 433] on icon at bounding box center [942, 434] width 15 height 15
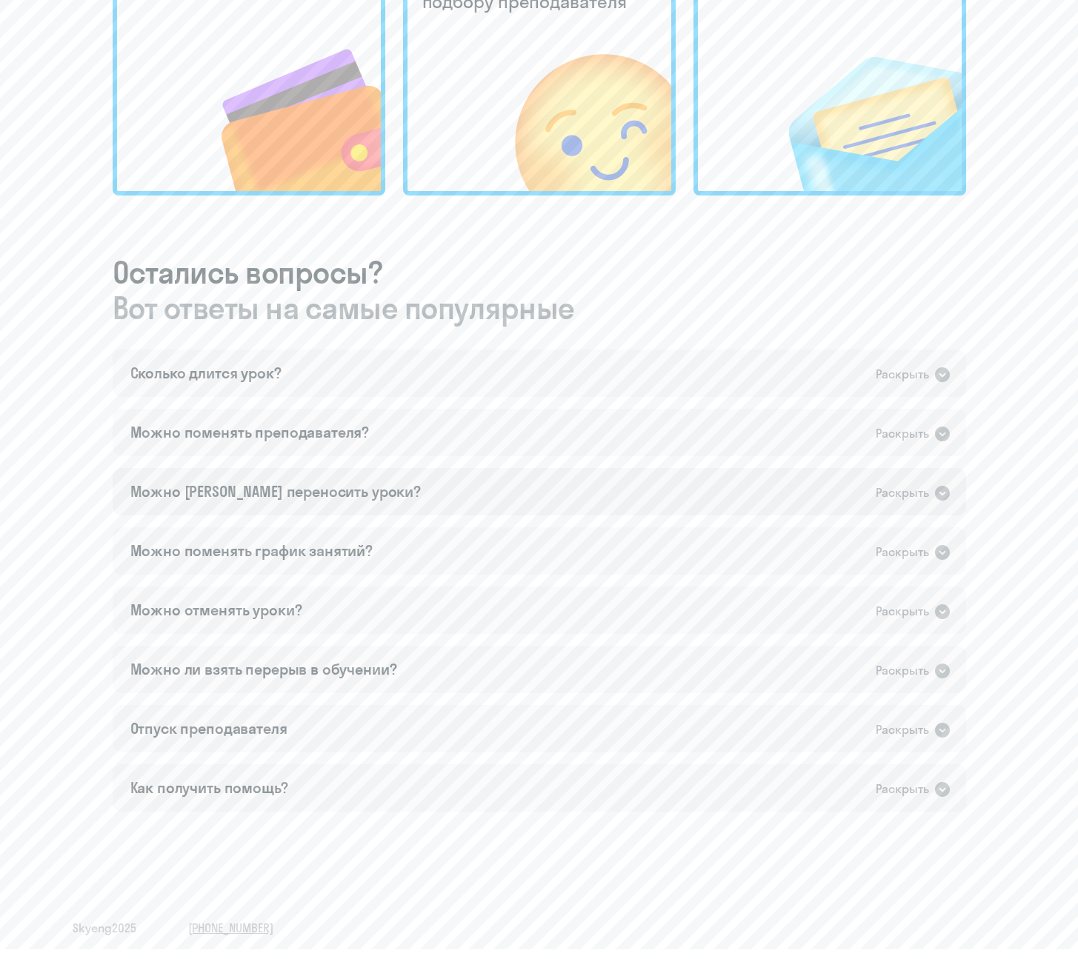
click at [941, 486] on icon at bounding box center [942, 493] width 15 height 15
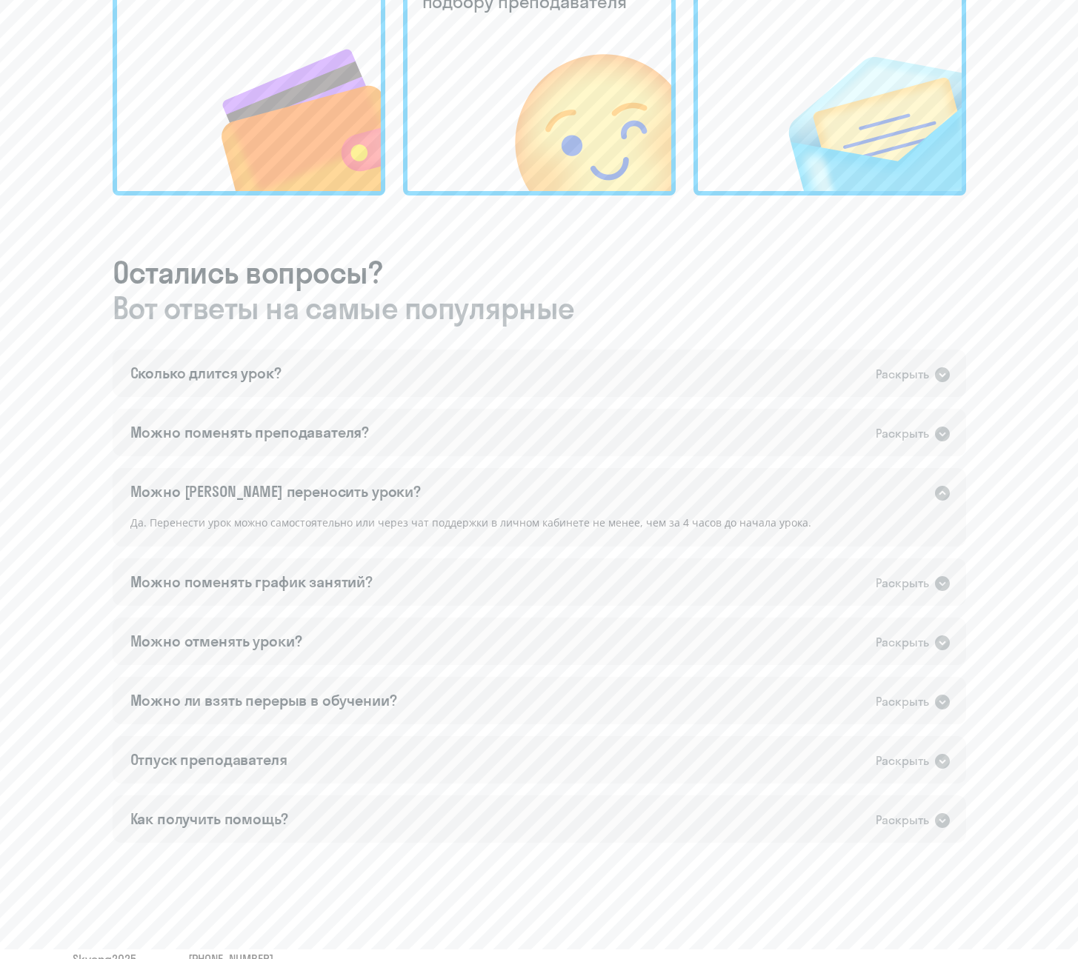
click at [939, 485] on icon at bounding box center [943, 494] width 18 height 18
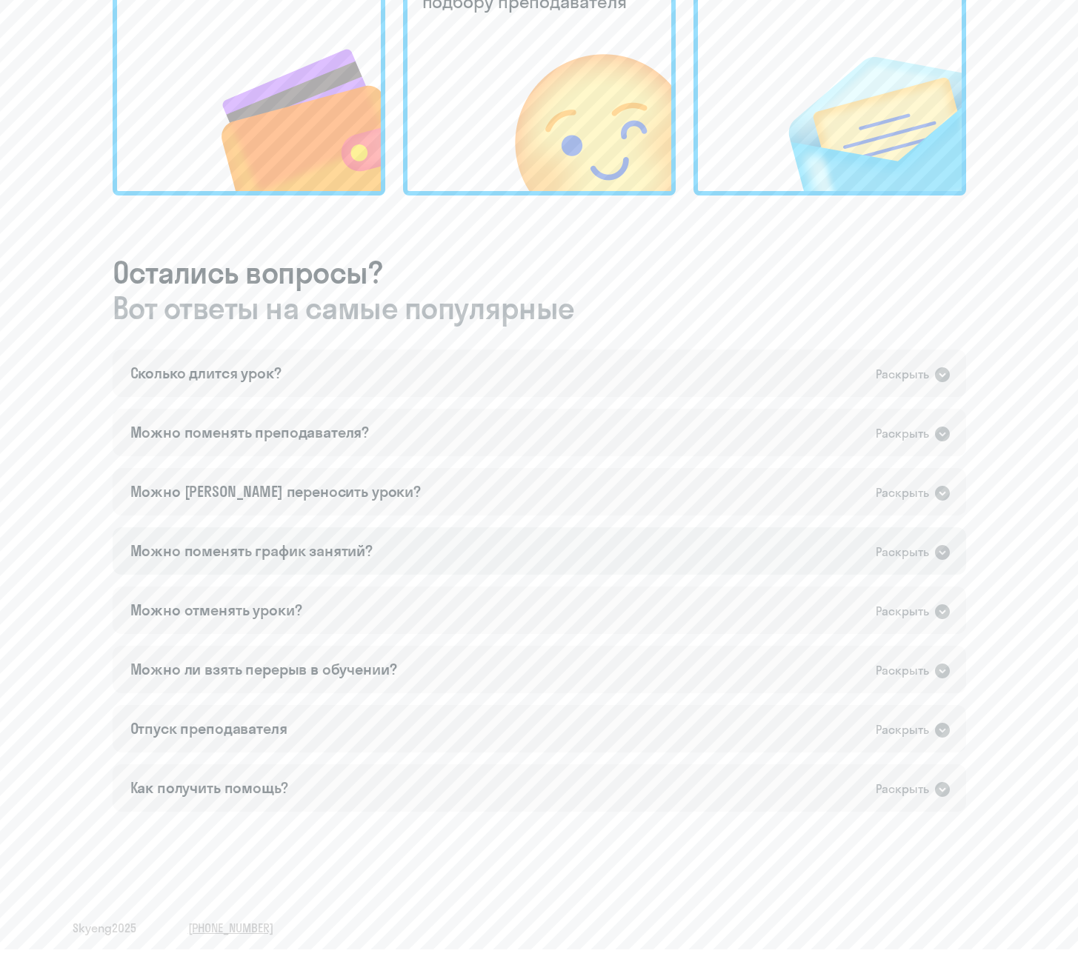
click at [941, 548] on icon at bounding box center [942, 552] width 15 height 15
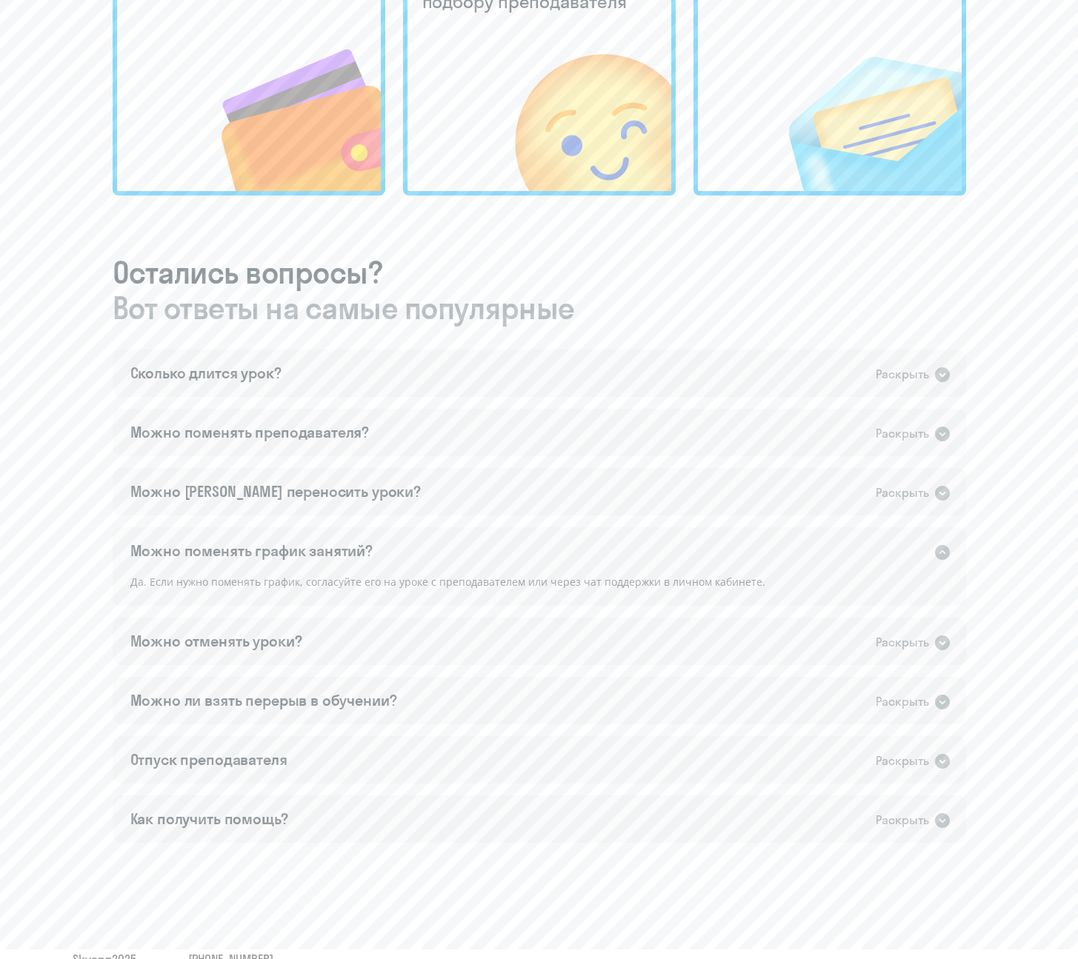
click at [941, 548] on icon at bounding box center [942, 552] width 15 height 15
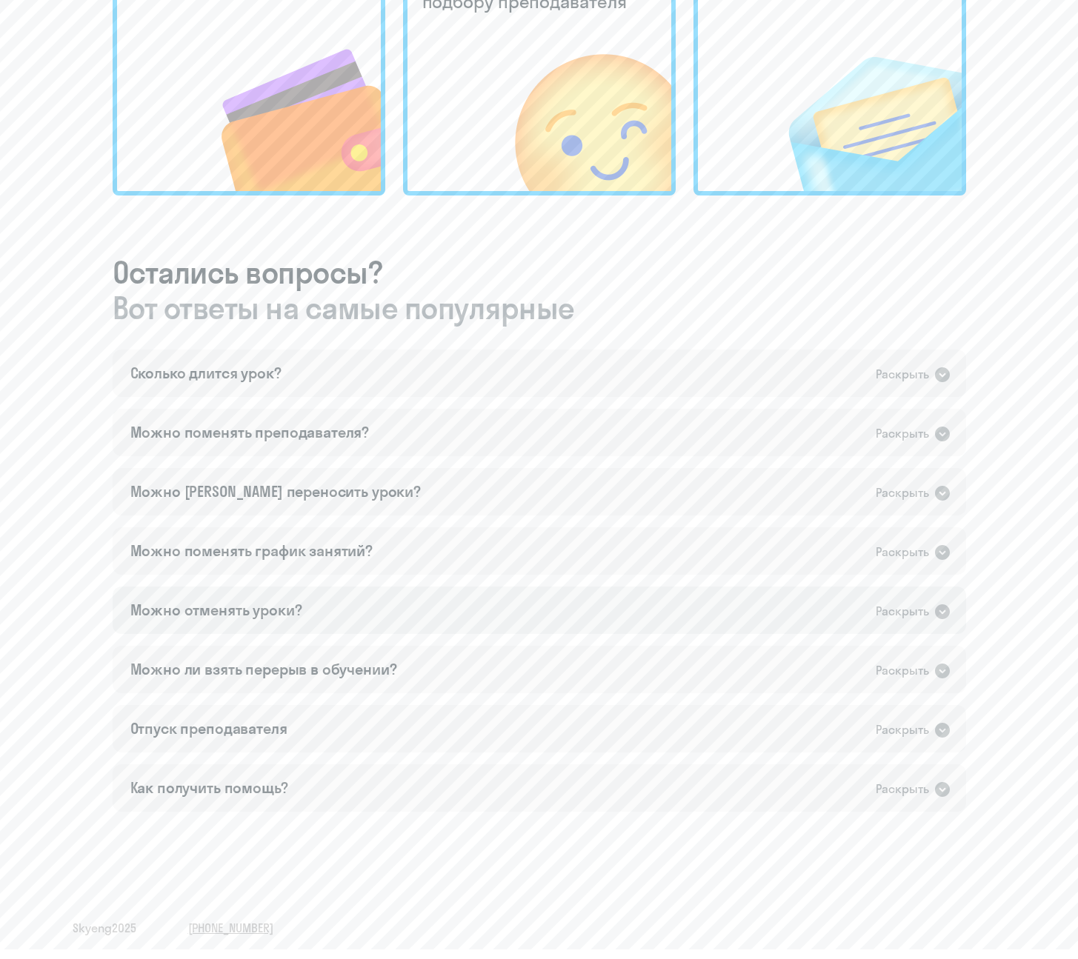
click at [939, 612] on icon at bounding box center [942, 612] width 15 height 15
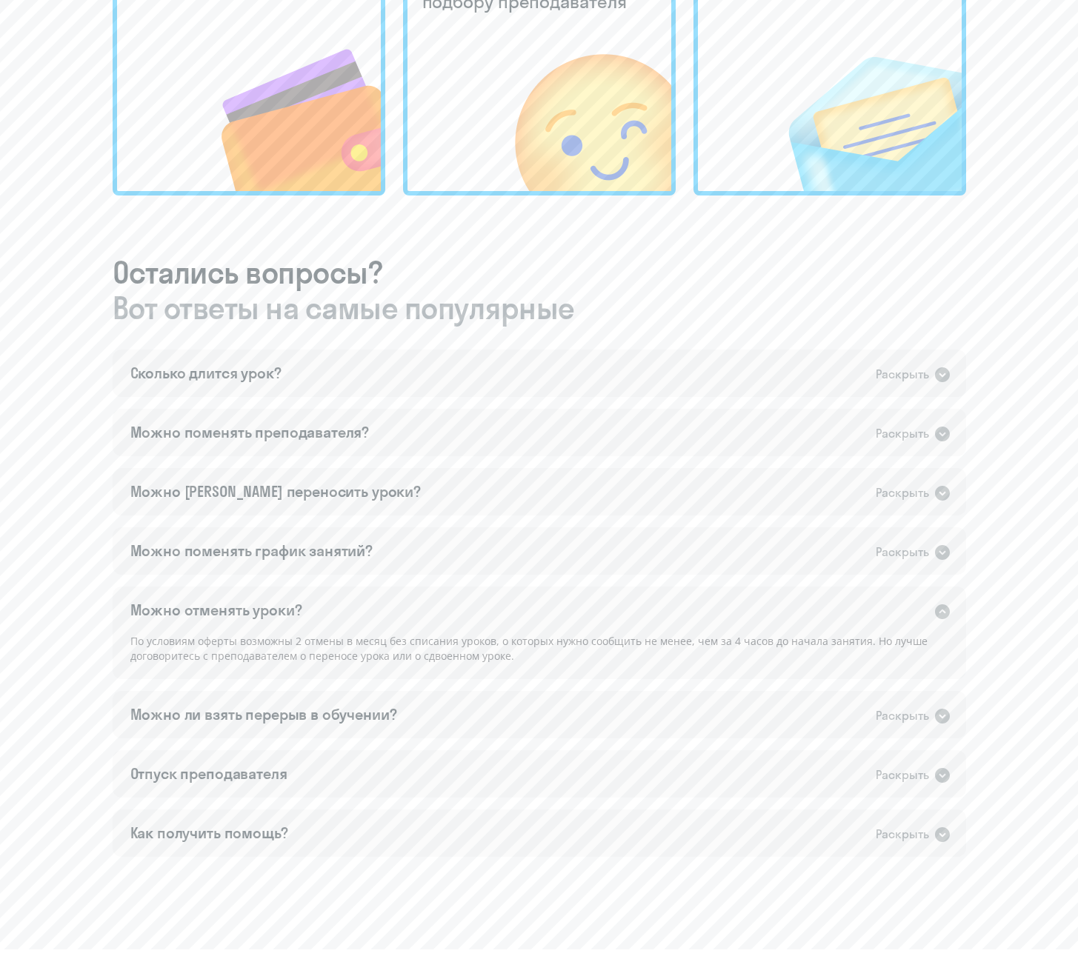
click at [939, 612] on icon at bounding box center [943, 612] width 18 height 18
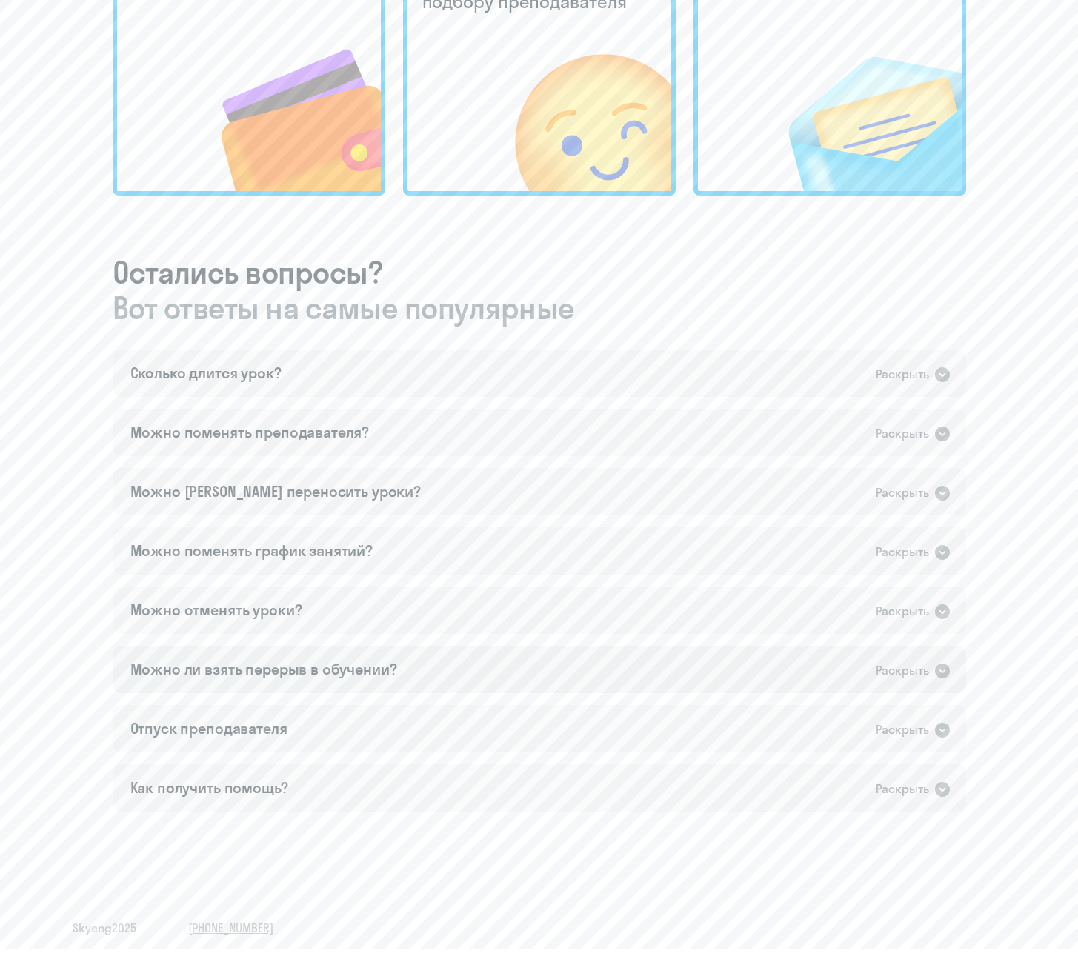
click at [940, 675] on icon at bounding box center [942, 671] width 15 height 15
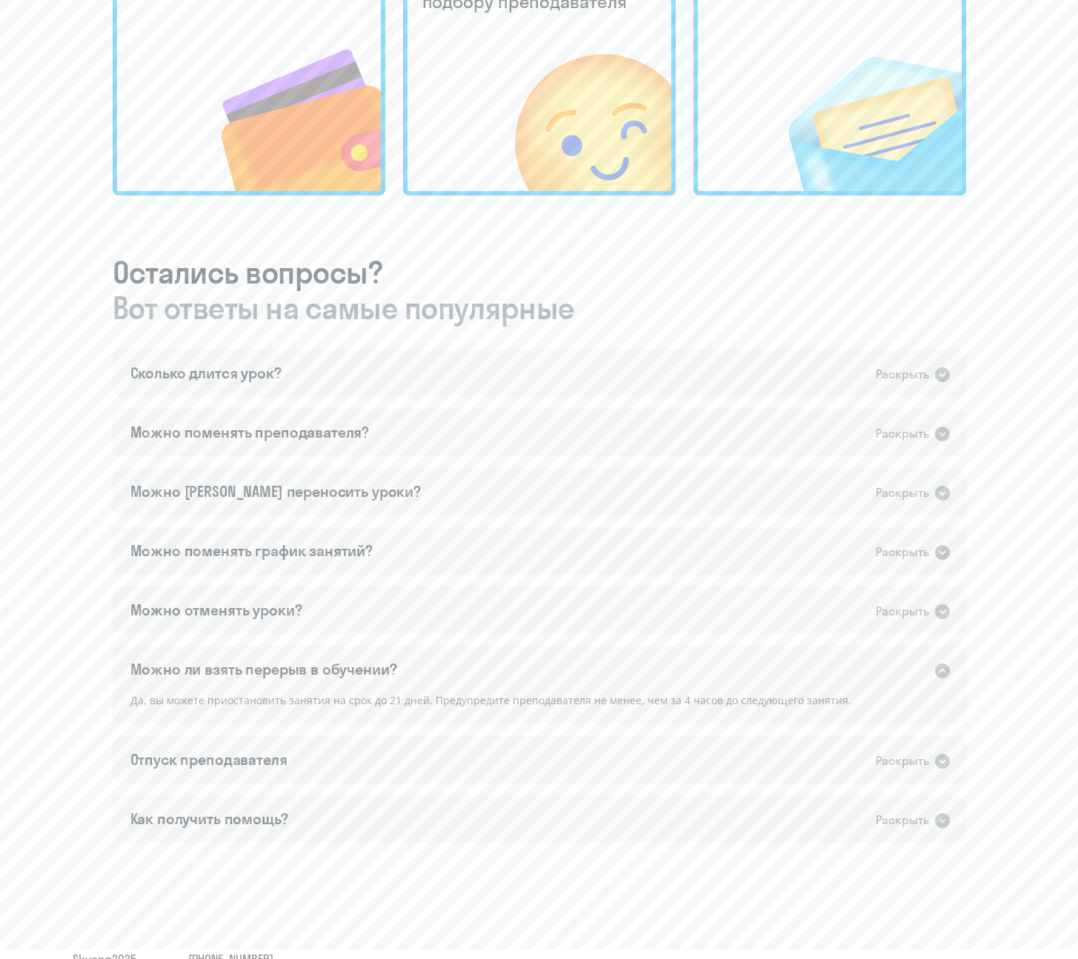
click at [940, 675] on icon at bounding box center [942, 671] width 15 height 15
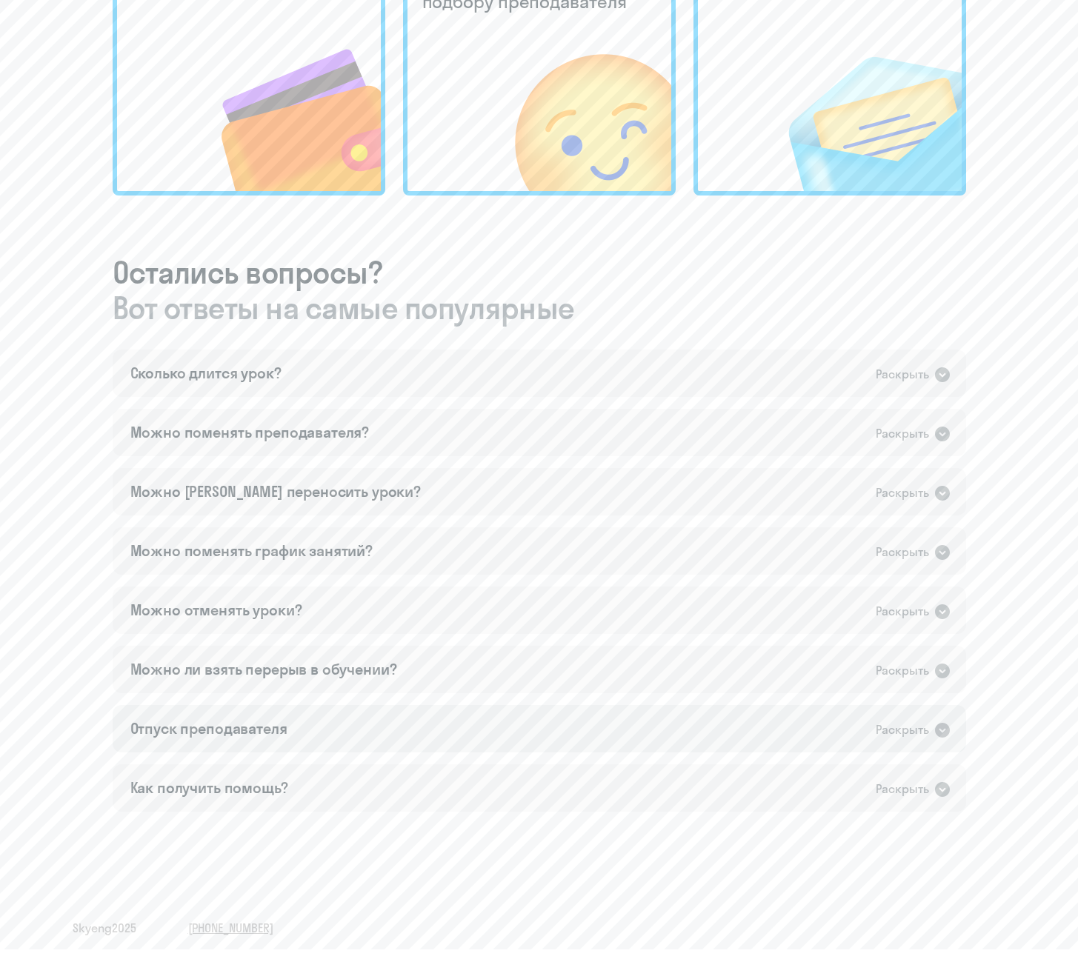
click at [942, 698] on icon at bounding box center [942, 730] width 15 height 15
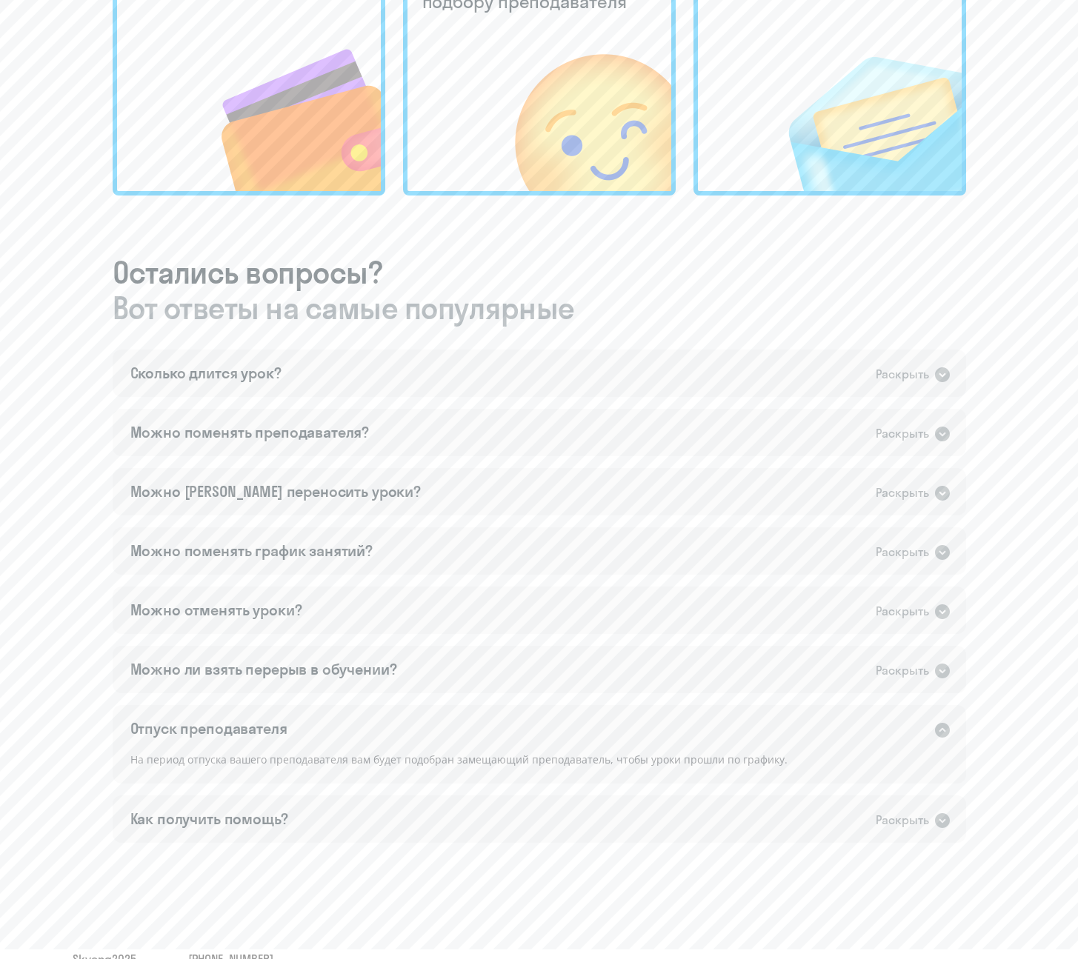
click at [943, 698] on icon at bounding box center [942, 730] width 15 height 15
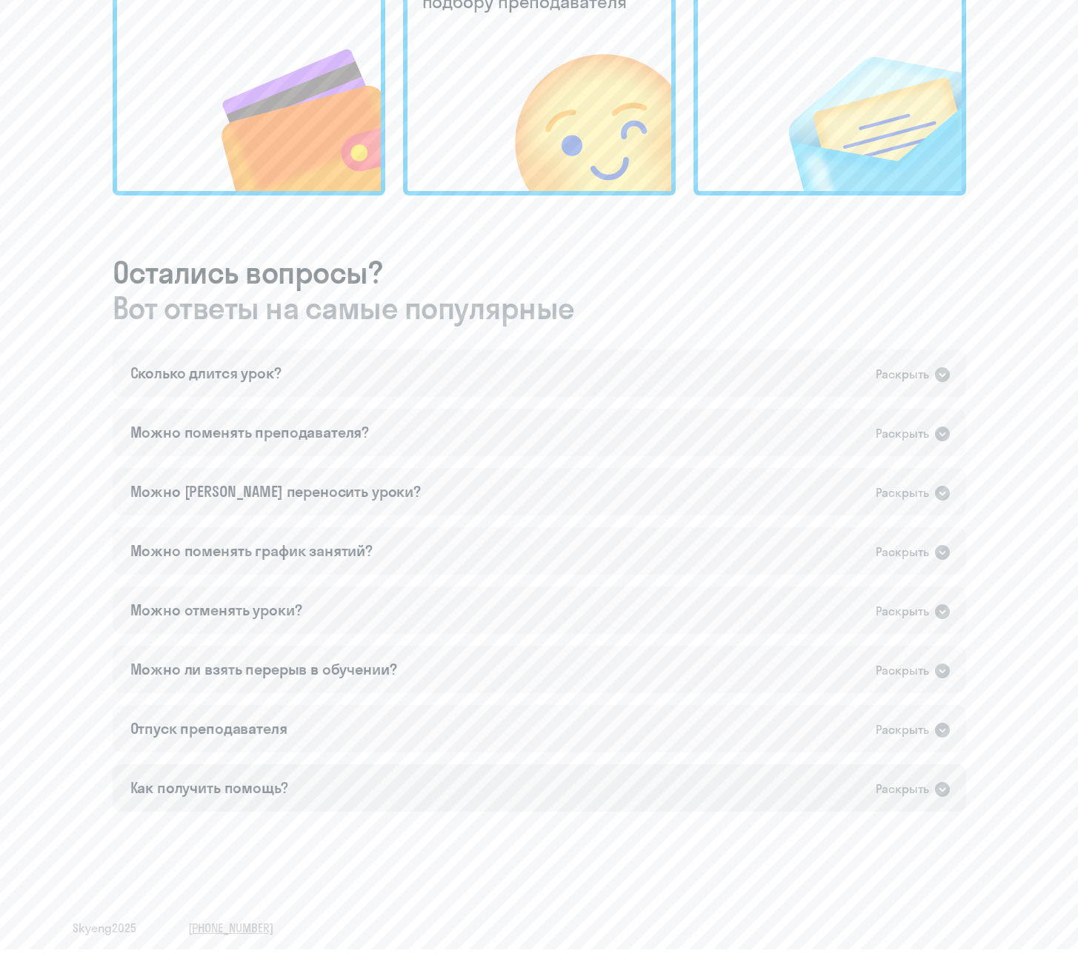
click at [941, 698] on icon at bounding box center [942, 789] width 15 height 15
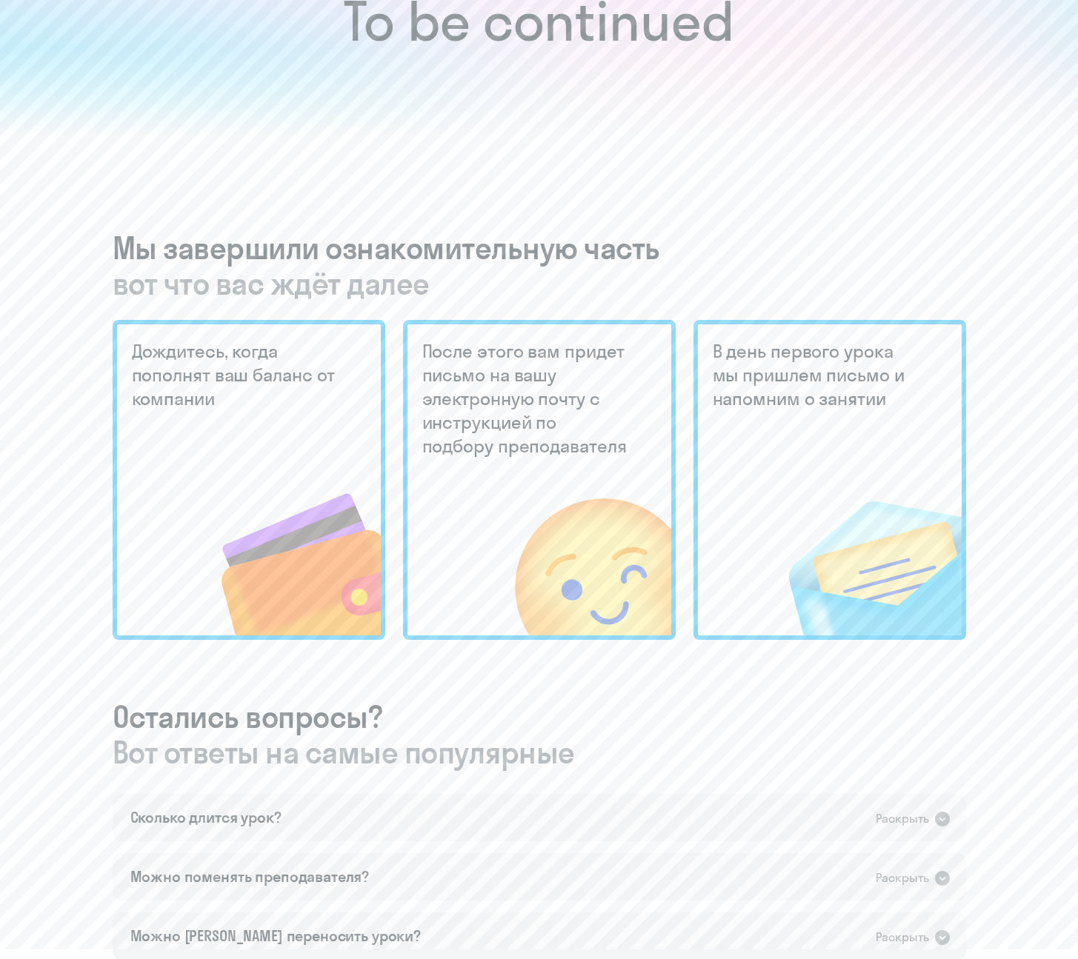
scroll to position [0, 0]
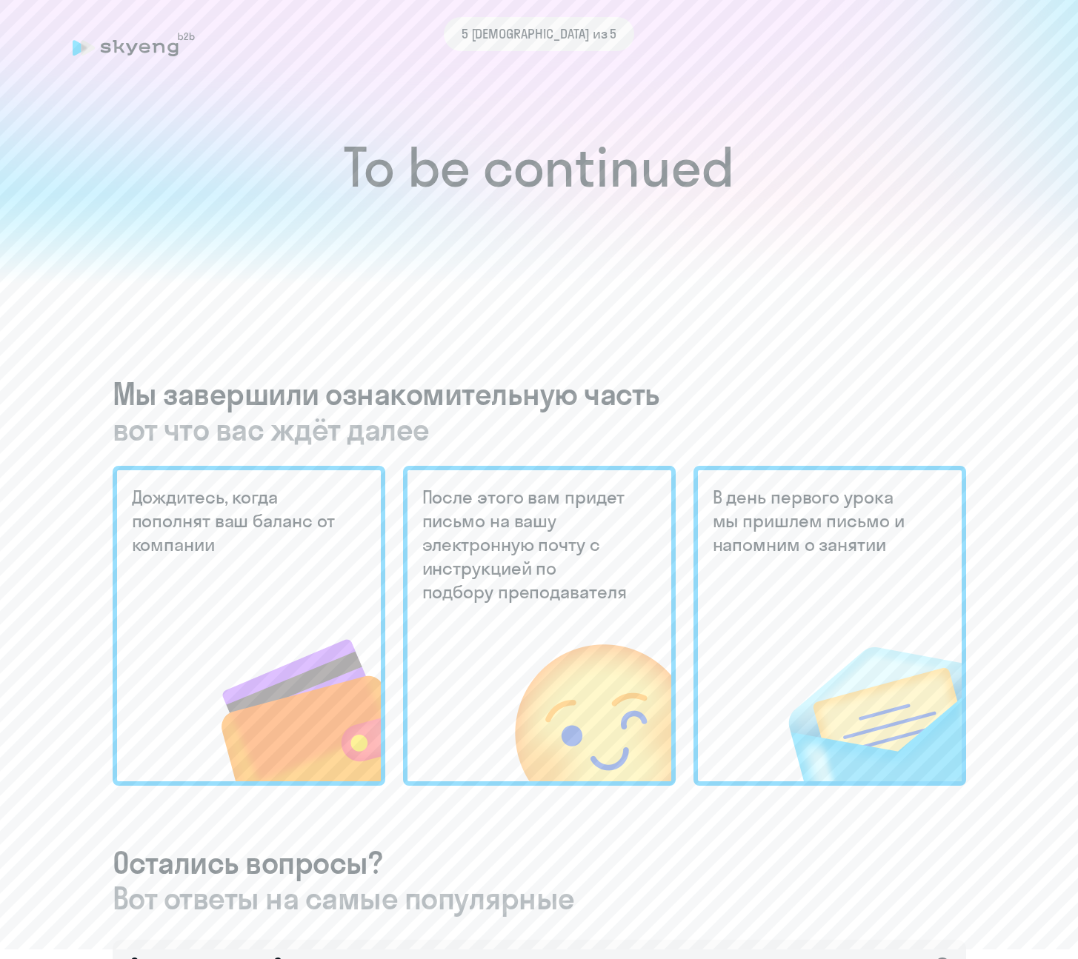
click at [469, 176] on h1 "To be continued" at bounding box center [539, 168] width 1019 height 52
click at [143, 49] on div "5 [DEMOGRAPHIC_DATA] из 5" at bounding box center [540, 34] width 934 height 34
click at [77, 49] on div "5 [DEMOGRAPHIC_DATA] из 5" at bounding box center [540, 34] width 934 height 34
click at [135, 38] on div "5 [DEMOGRAPHIC_DATA] из 5" at bounding box center [540, 34] width 934 height 34
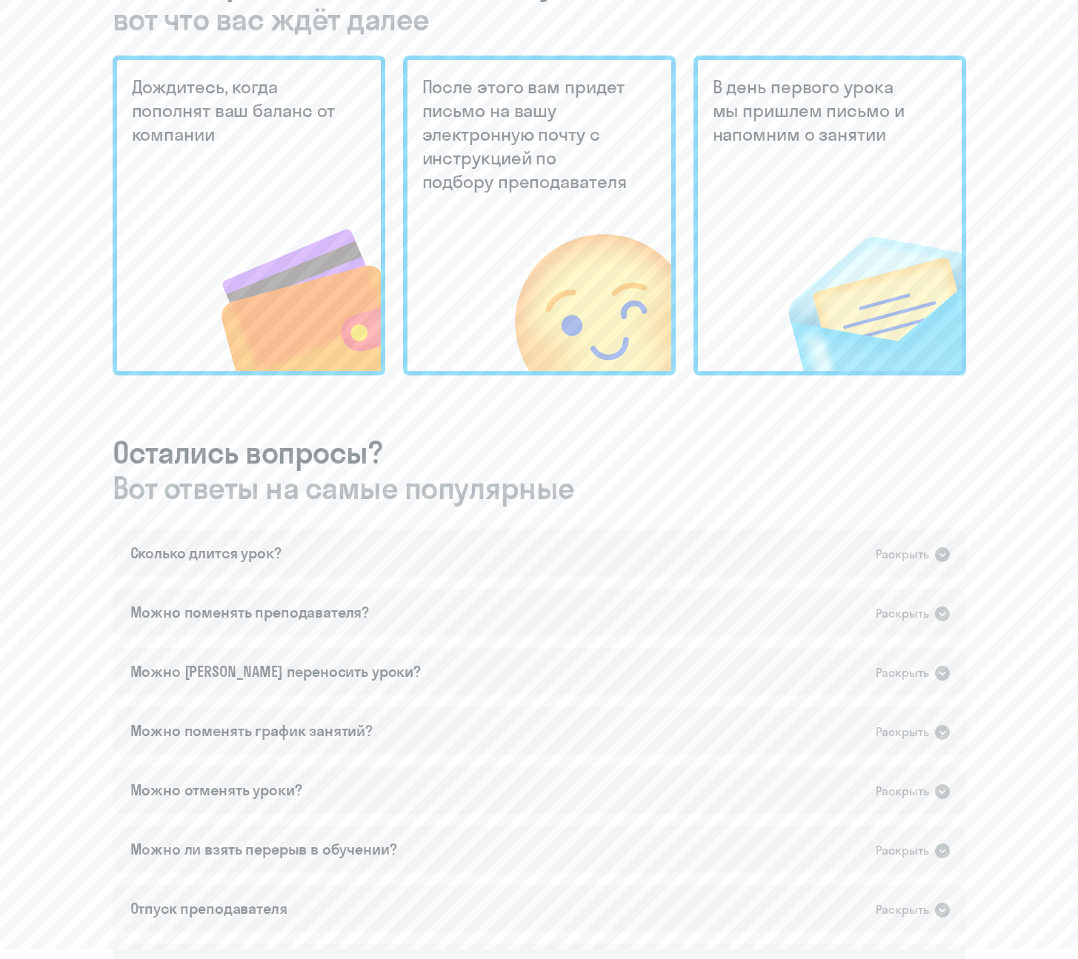
scroll to position [591, 0]
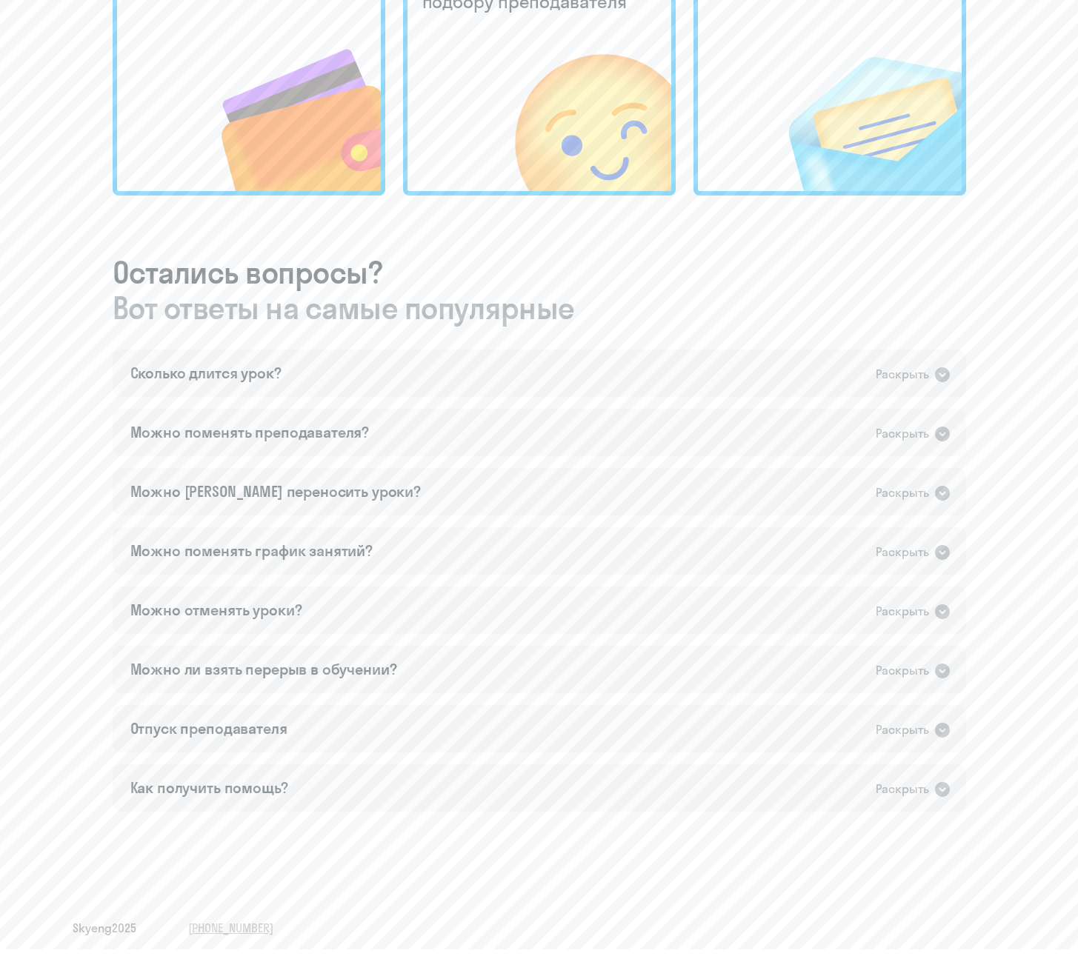
click at [102, 698] on span "Skyeng 2025" at bounding box center [105, 928] width 64 height 16
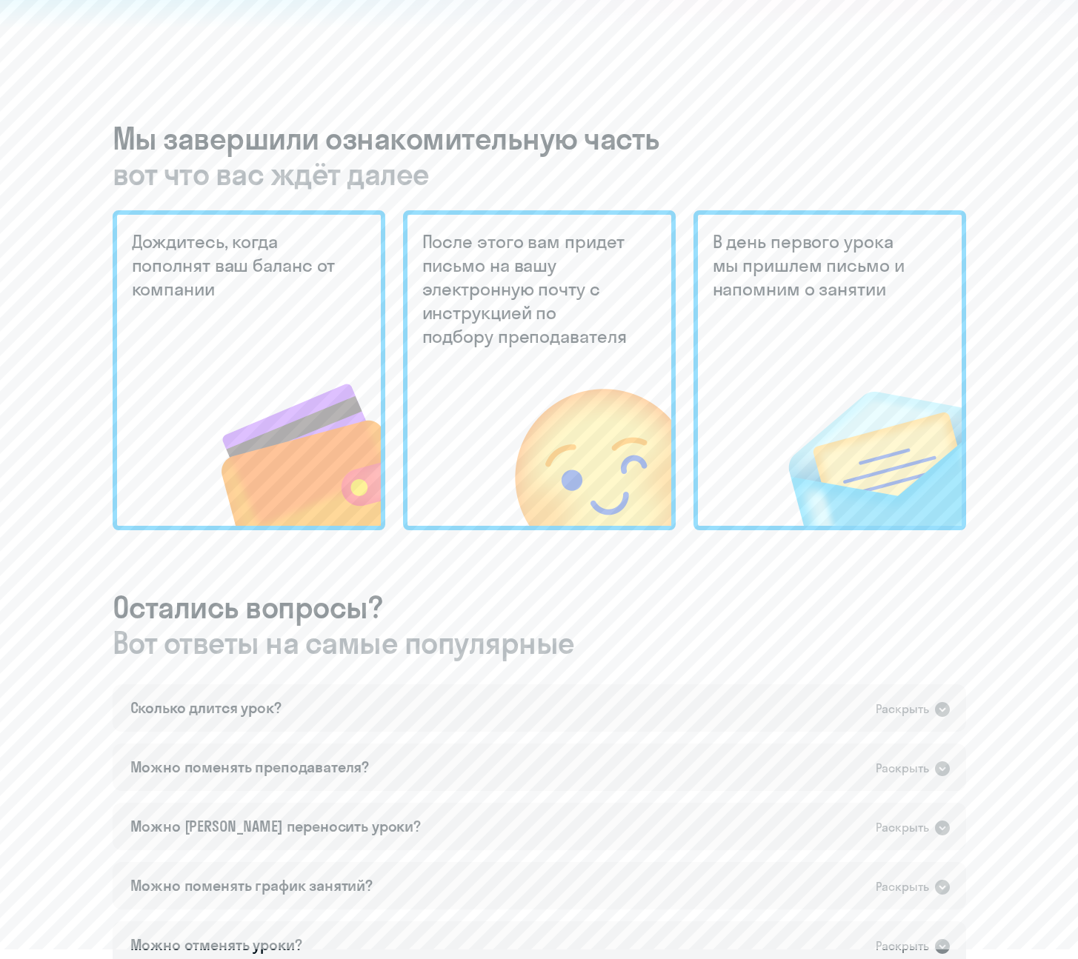
scroll to position [0, 0]
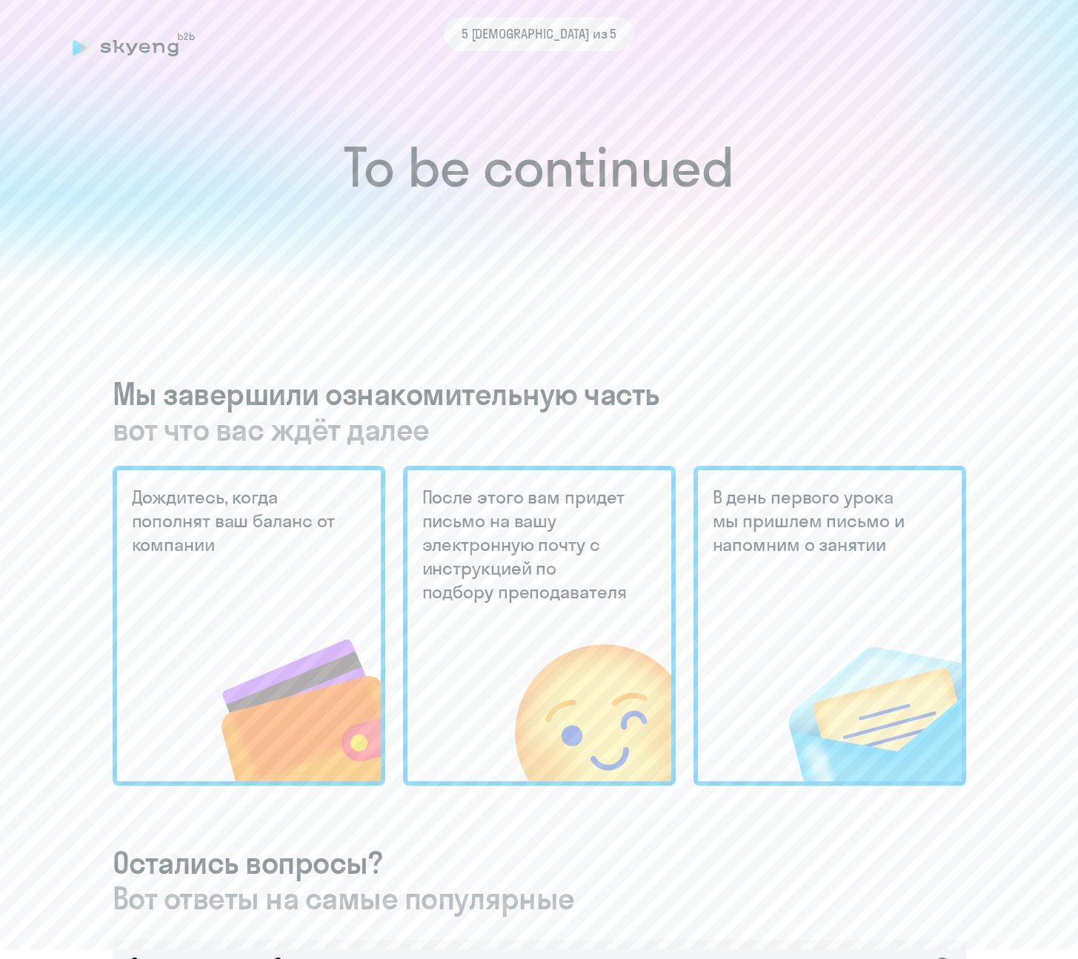
click at [479, 175] on h1 "To be continued" at bounding box center [539, 168] width 1019 height 52
click at [568, 173] on h1 "To be continued" at bounding box center [539, 168] width 1019 height 52
click at [534, 552] on h5 "После этого вам придет письмо на вашу электронную почту с инструкцией по подбор…" at bounding box center [526, 544] width 209 height 119
drag, startPoint x: 732, startPoint y: 565, endPoint x: 477, endPoint y: 579, distance: 255.2
click at [731, 565] on div "В день первого урока мы пришлем письмо и напомним о занятии" at bounding box center [829, 626] width 273 height 320
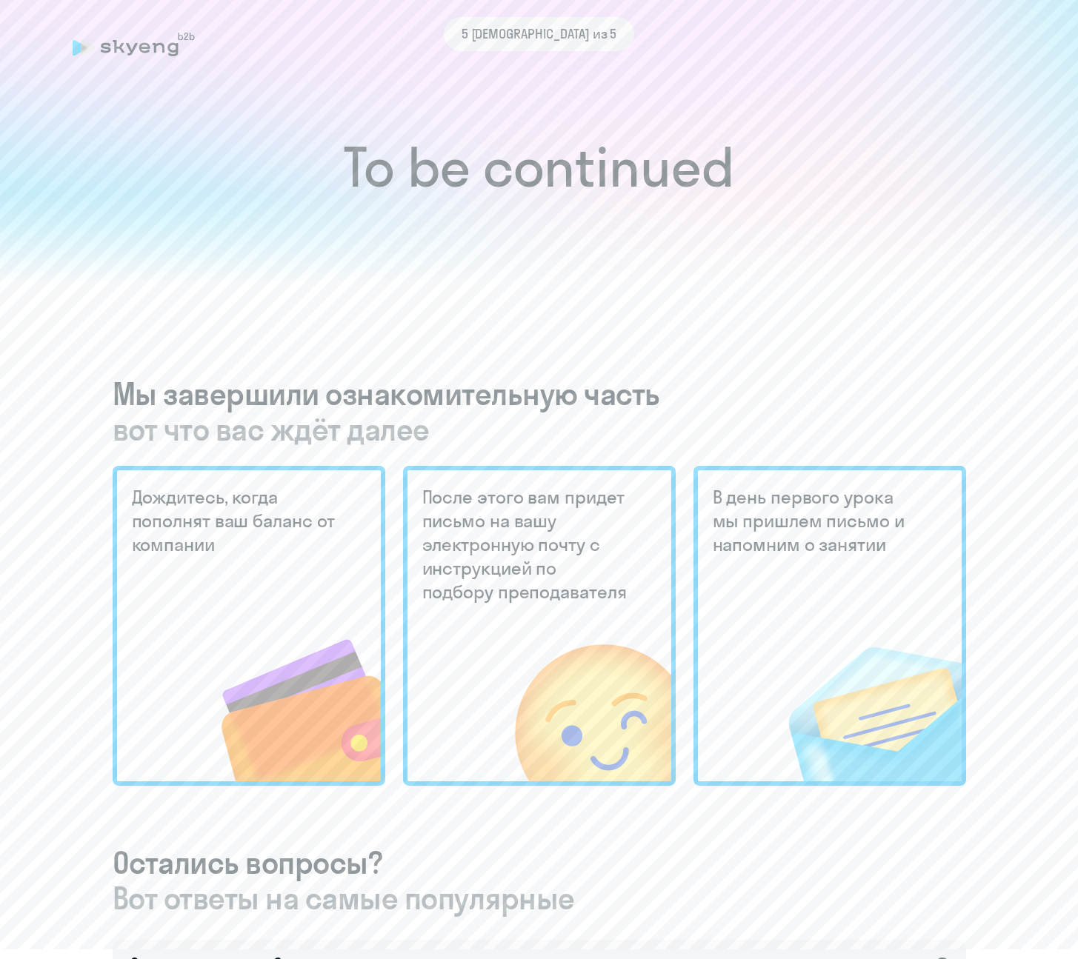
click at [538, 49] on div "5 [DEMOGRAPHIC_DATA] из 5" at bounding box center [539, 34] width 191 height 34
click at [554, 193] on h1 "To be continued" at bounding box center [539, 168] width 1019 height 52
click at [545, 187] on h1 "To be continued" at bounding box center [539, 168] width 1019 height 52
click at [79, 43] on div "5 [DEMOGRAPHIC_DATA] из 5" at bounding box center [540, 34] width 934 height 34
click at [159, 46] on div "5 [DEMOGRAPHIC_DATA] из 5" at bounding box center [540, 34] width 934 height 34
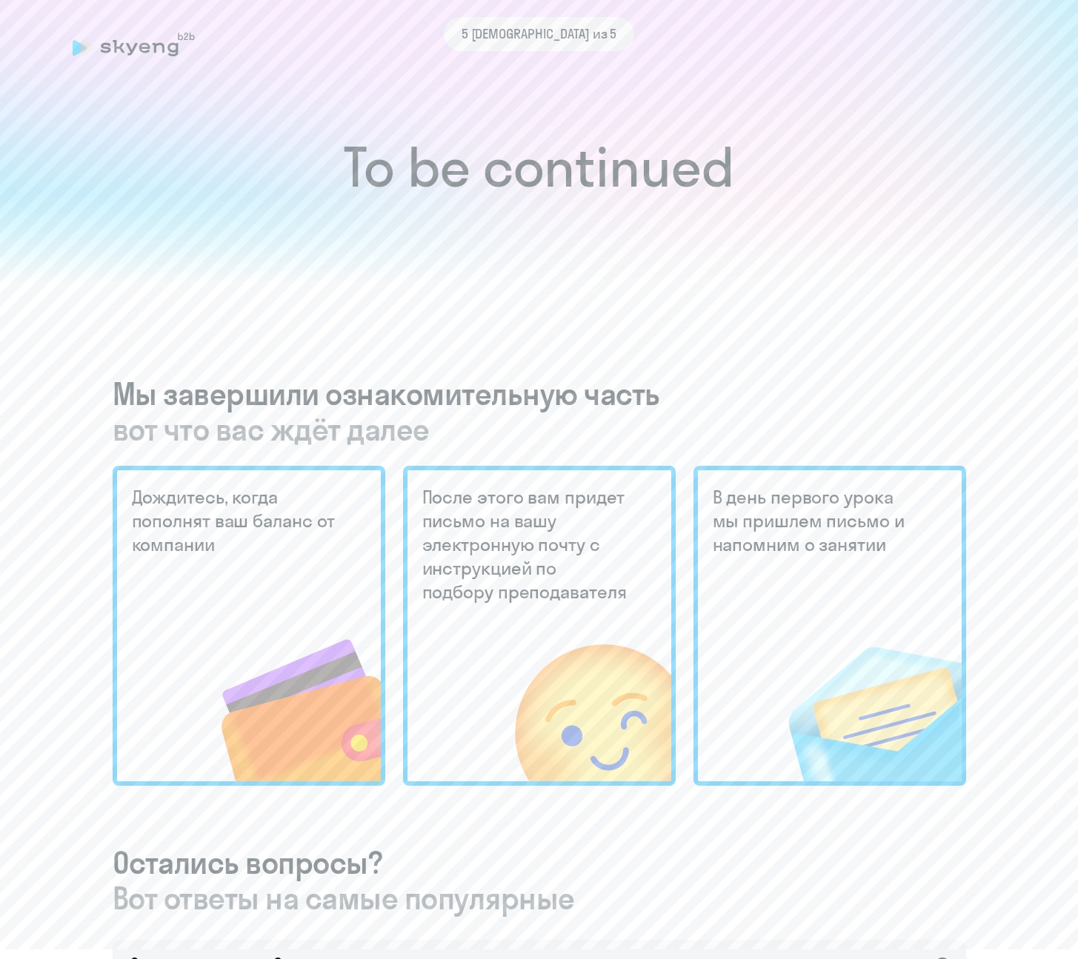
click at [192, 39] on div "5 [DEMOGRAPHIC_DATA] из 5" at bounding box center [540, 34] width 934 height 34
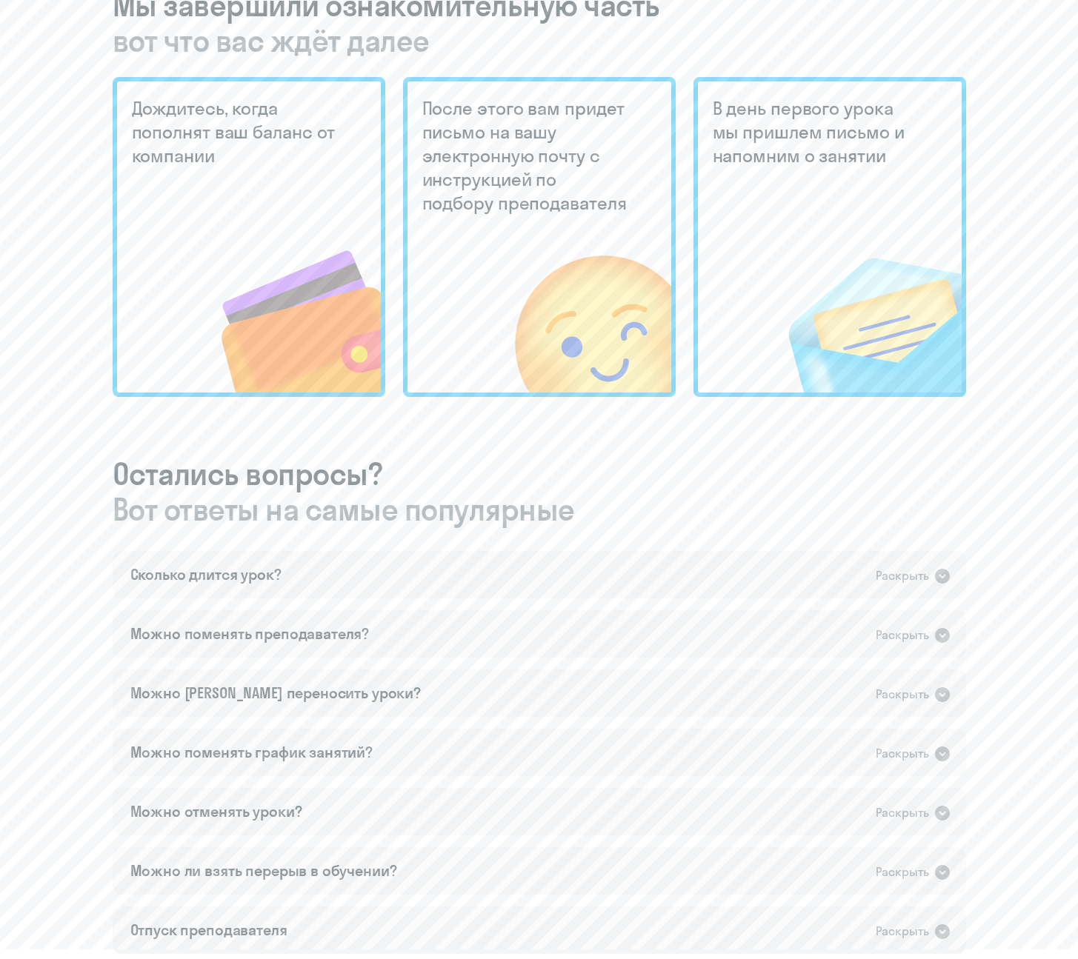
scroll to position [591, 0]
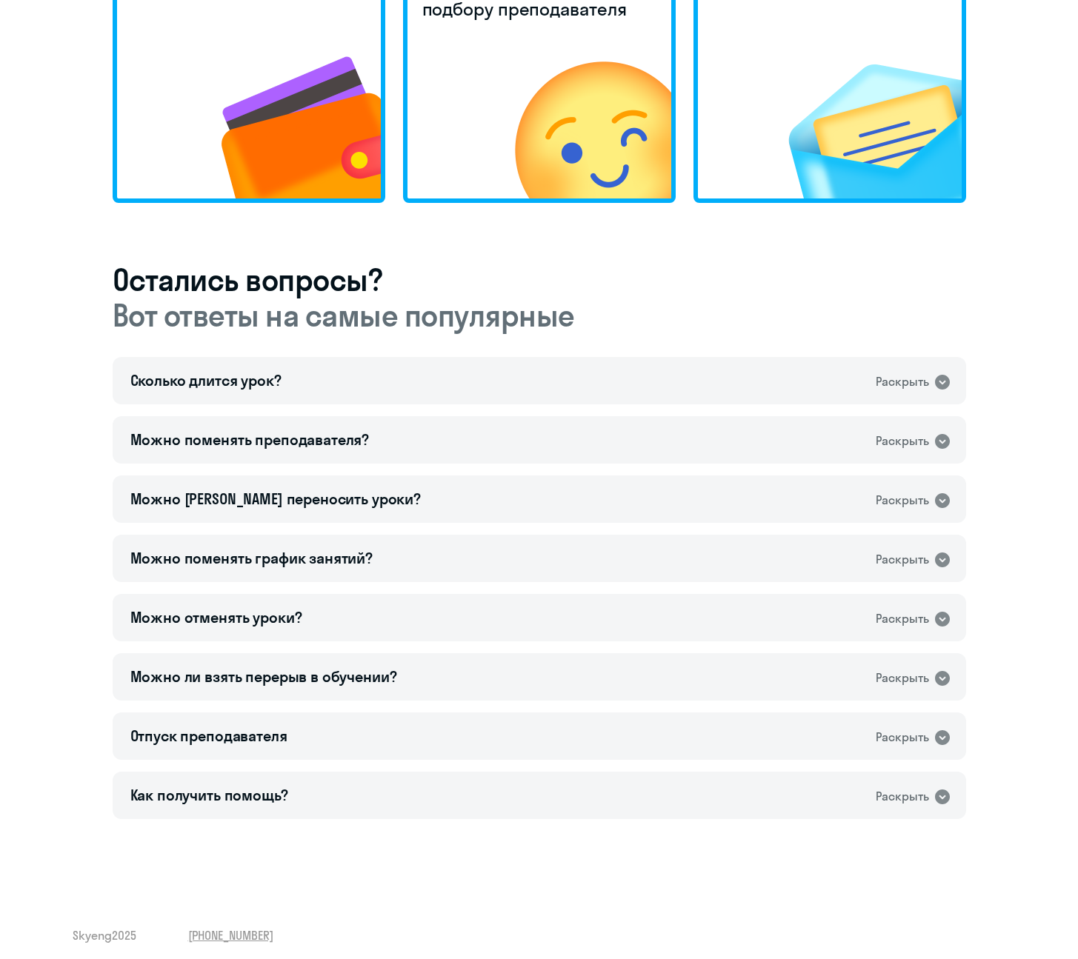
scroll to position [591, 0]
